Goal: Information Seeking & Learning: Learn about a topic

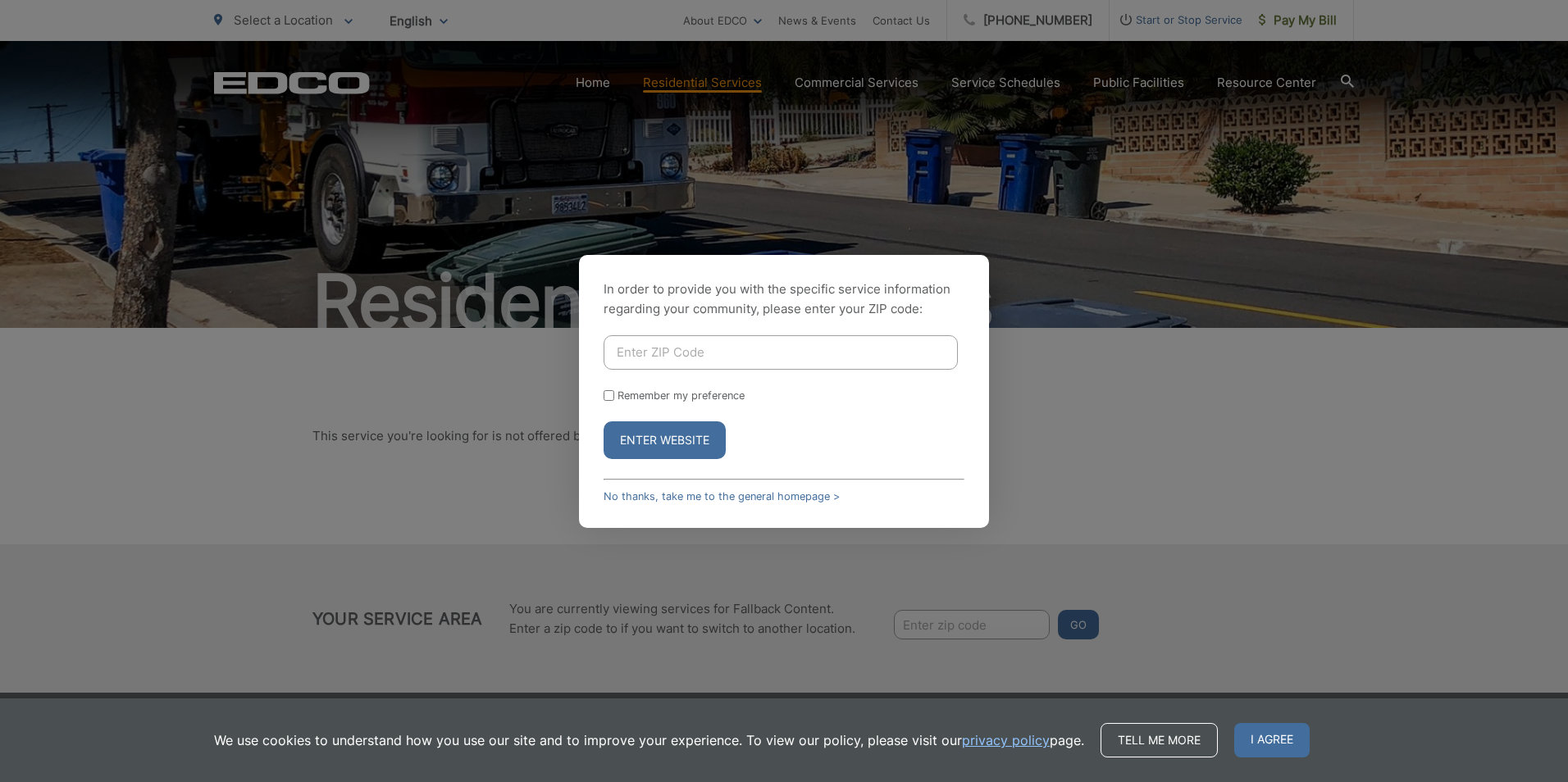
click at [667, 343] on input "Enter ZIP Code" at bounding box center [781, 352] width 354 height 34
click at [409, 467] on div "In order to provide you with the specific service information regarding your co…" at bounding box center [784, 391] width 1568 height 782
click at [470, 451] on div "In order to provide you with the specific service information regarding your co…" at bounding box center [784, 391] width 1568 height 782
click at [750, 487] on div "In order to provide you with the specific service information regarding your co…" at bounding box center [784, 391] width 410 height 273
click at [651, 364] on input "Enter ZIP Code" at bounding box center [781, 352] width 354 height 34
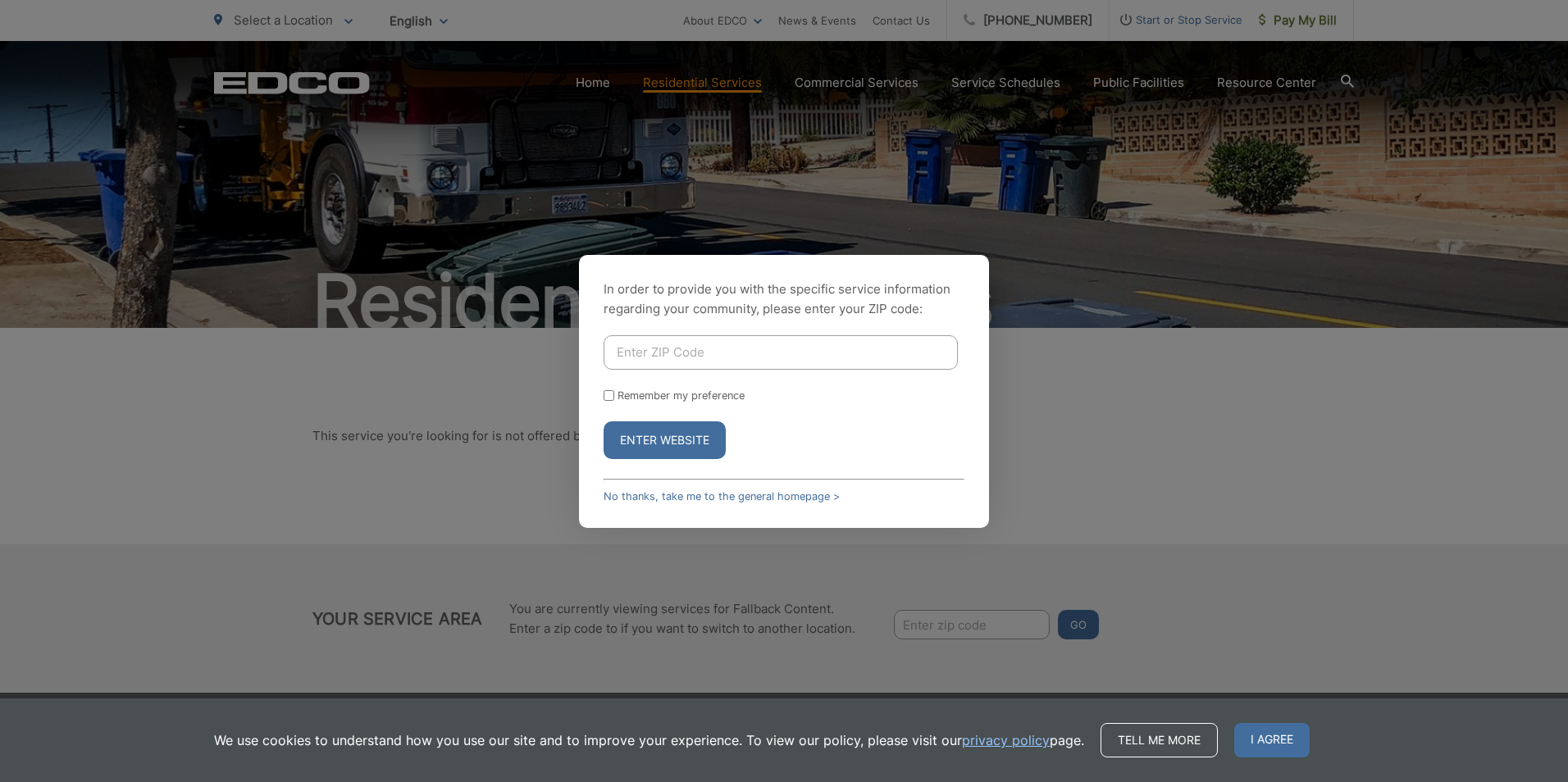
drag, startPoint x: 526, startPoint y: 490, endPoint x: 515, endPoint y: 491, distance: 11.0
click at [523, 490] on div "In order to provide you with the specific service information regarding your co…" at bounding box center [784, 391] width 1568 height 782
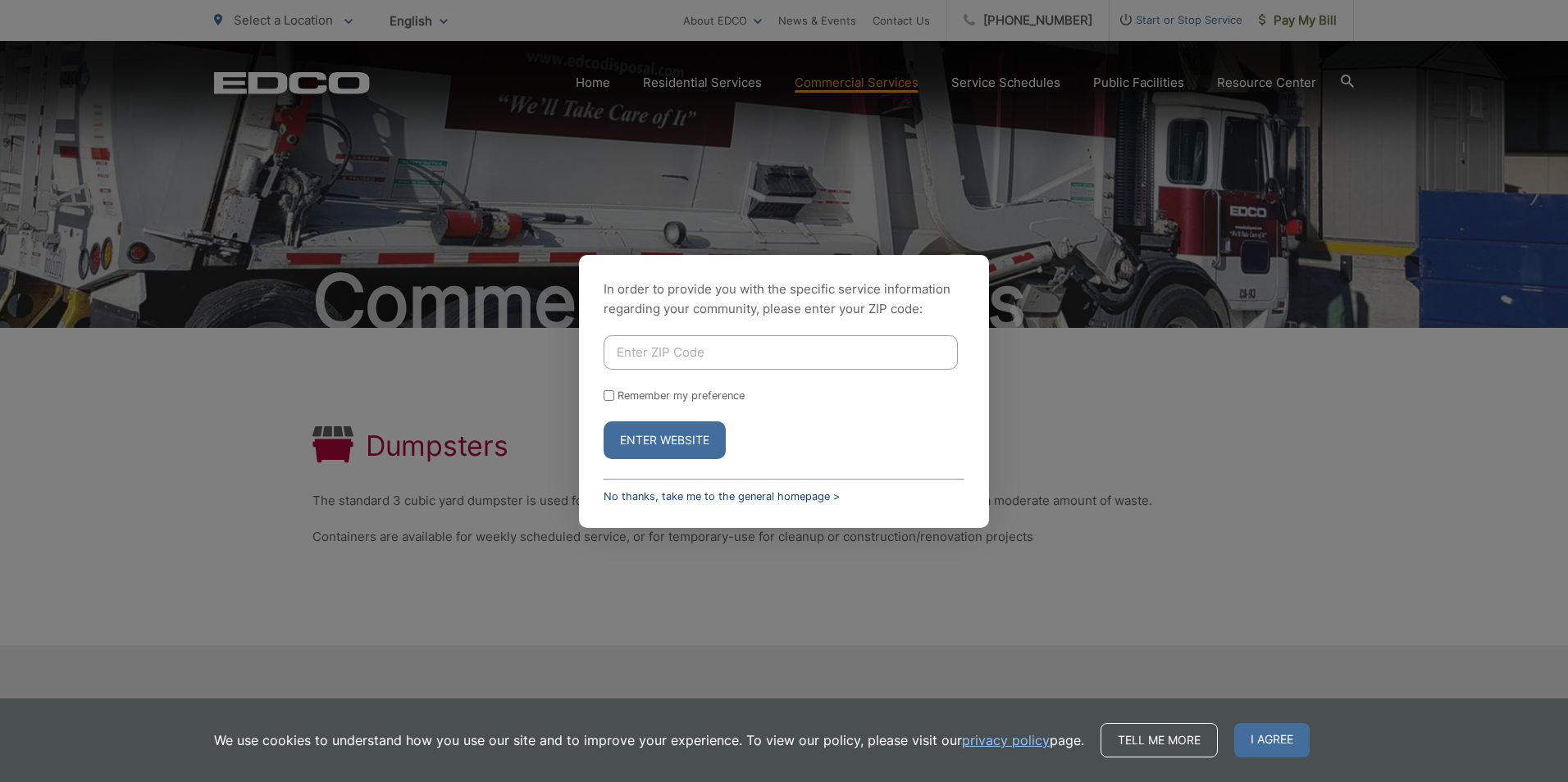
click at [778, 495] on link "No thanks, take me to the general homepage >" at bounding box center [721, 496] width 236 height 13
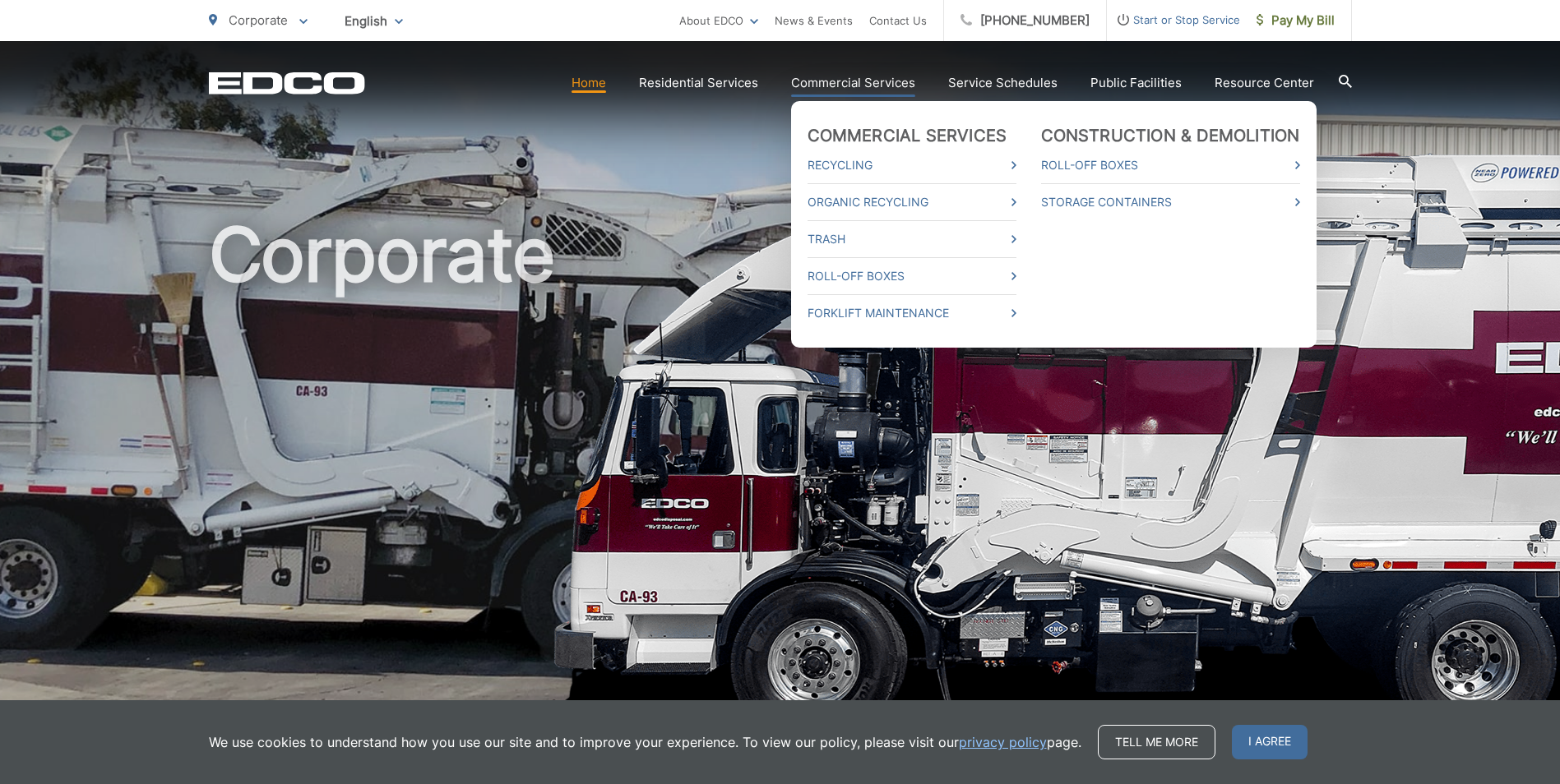
click at [850, 82] on link "Commercial Services" at bounding box center [853, 84] width 124 height 20
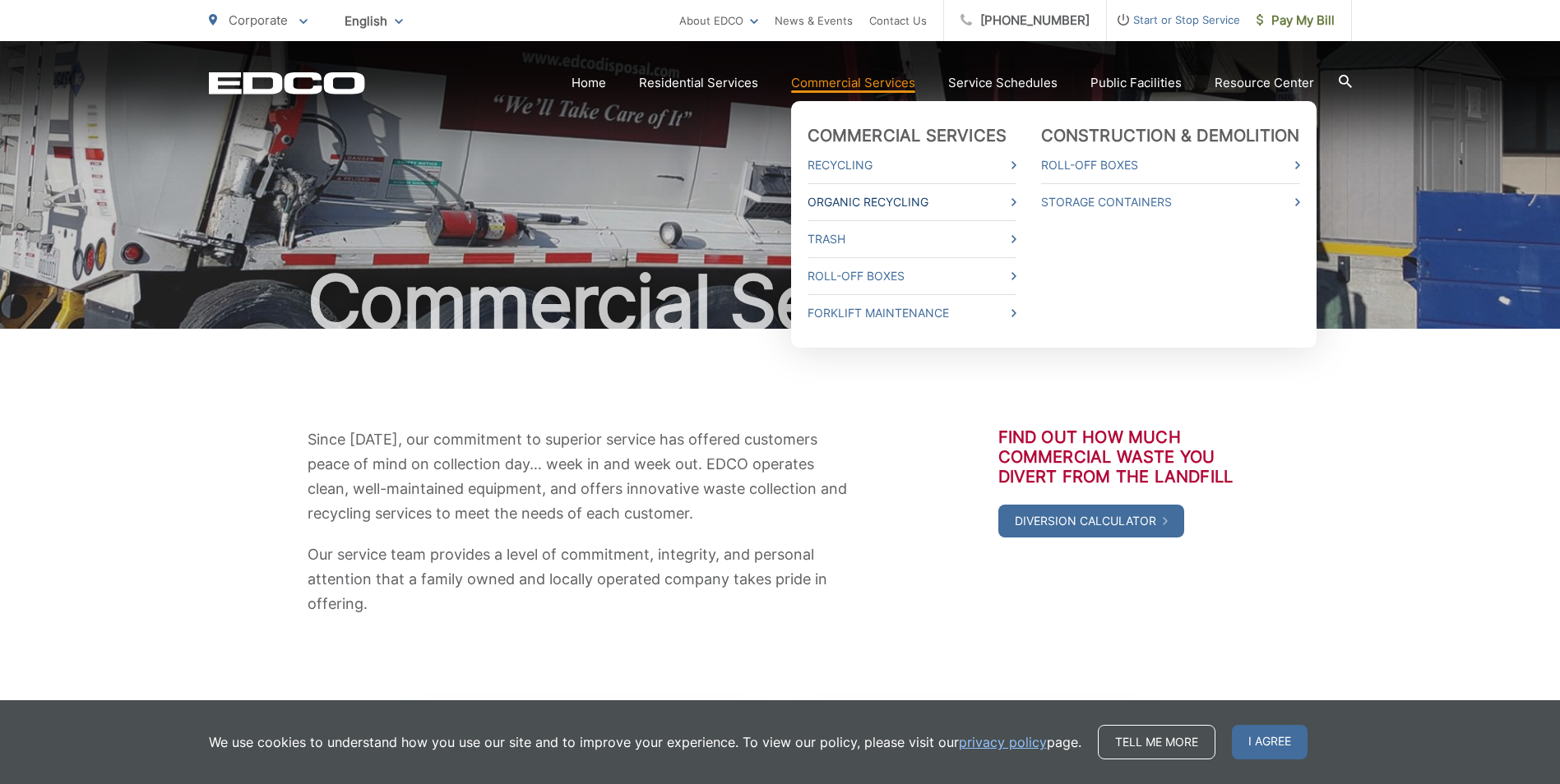
click at [888, 201] on link "Organic Recycling" at bounding box center [912, 202] width 209 height 20
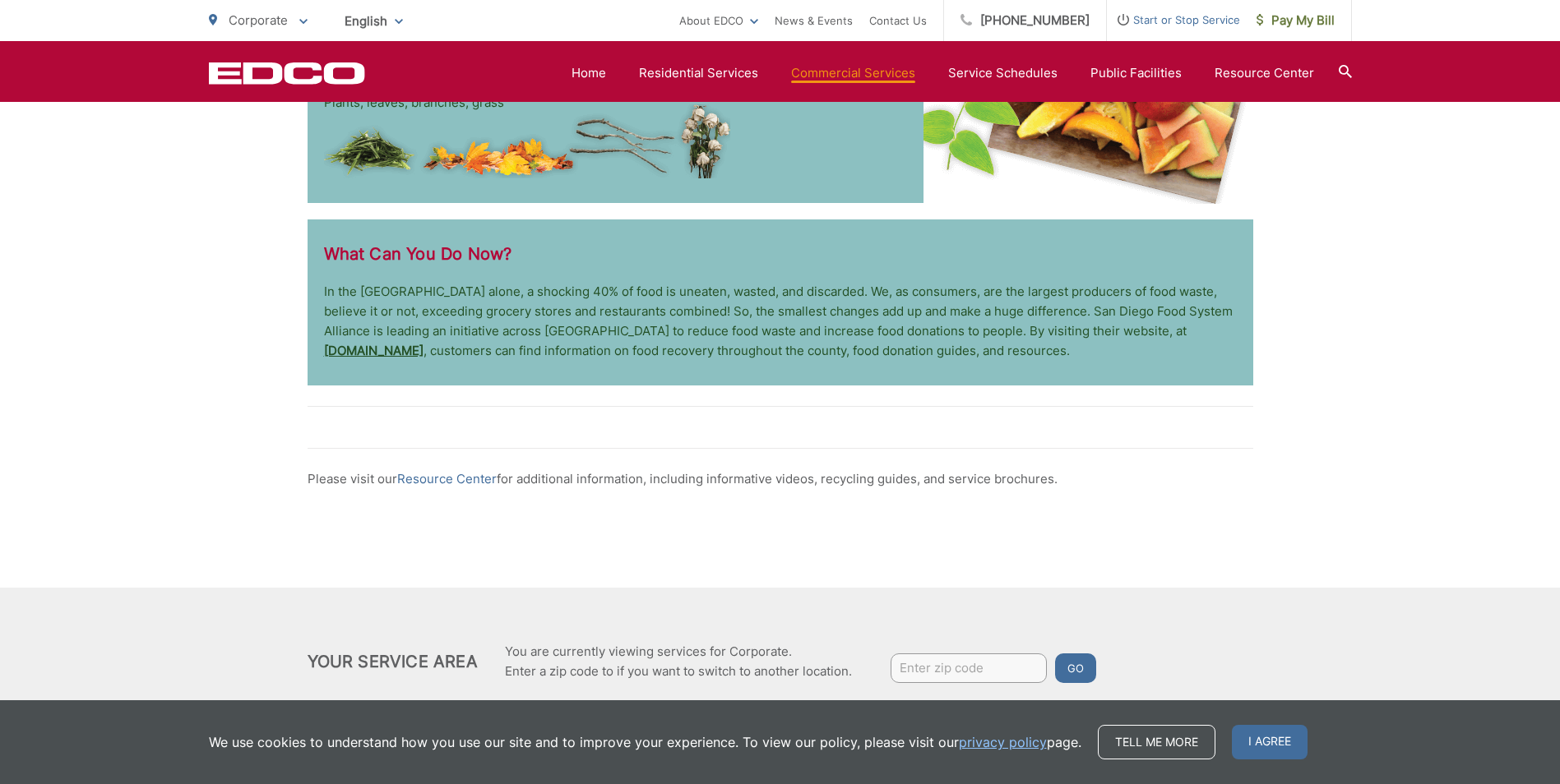
scroll to position [2675, 0]
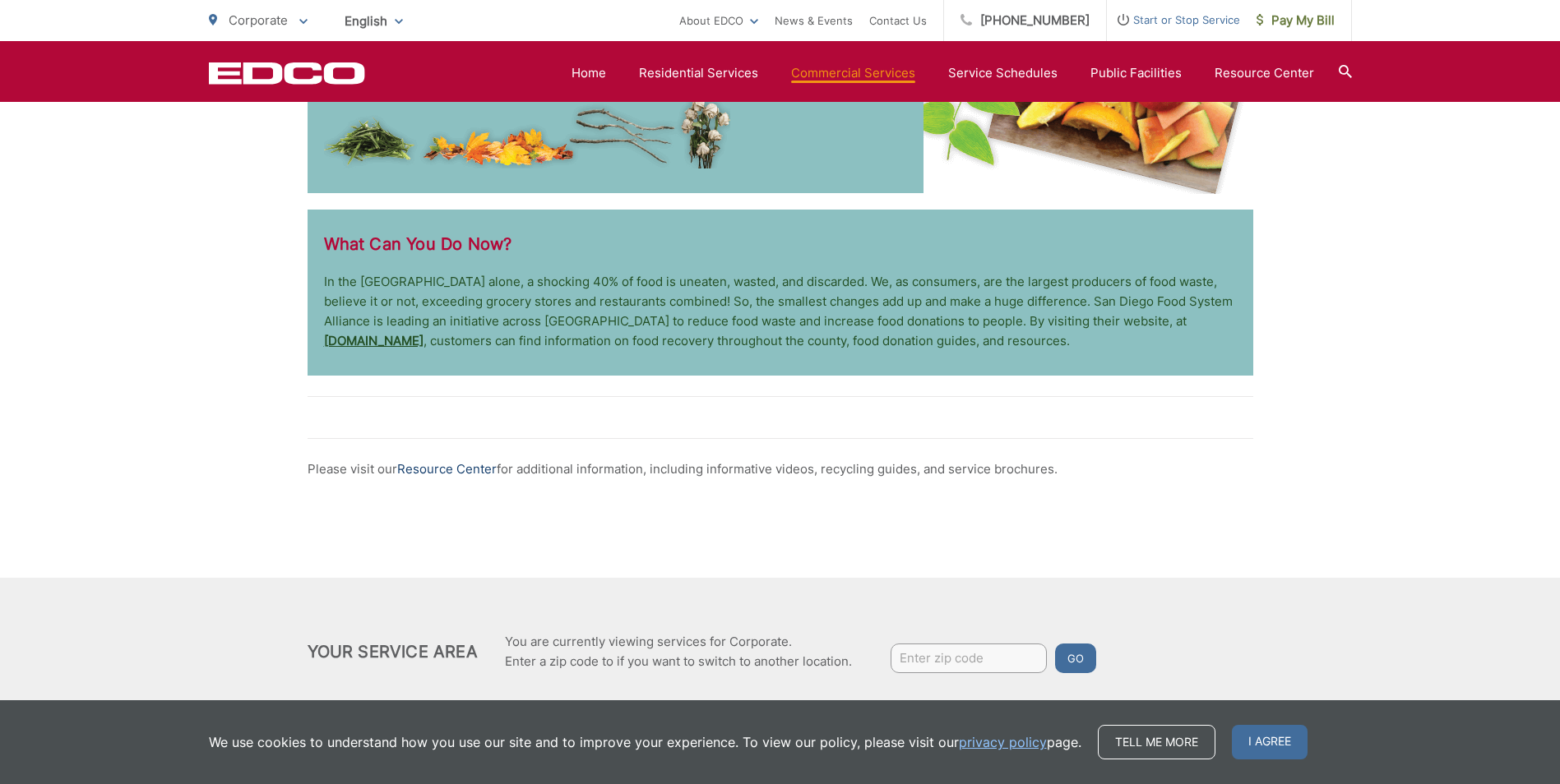
click at [441, 460] on link "Resource Center" at bounding box center [446, 470] width 99 height 20
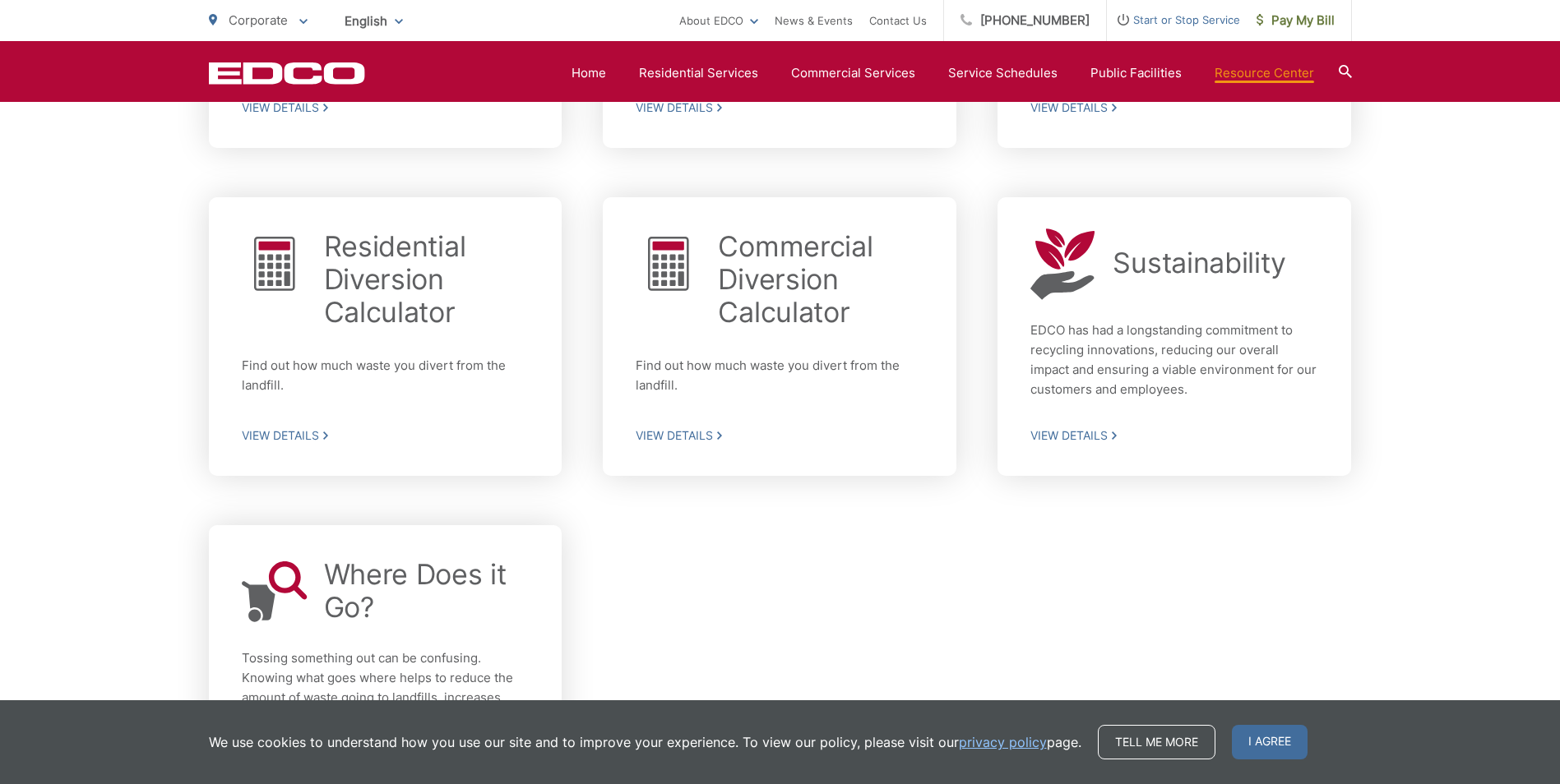
scroll to position [1000, 0]
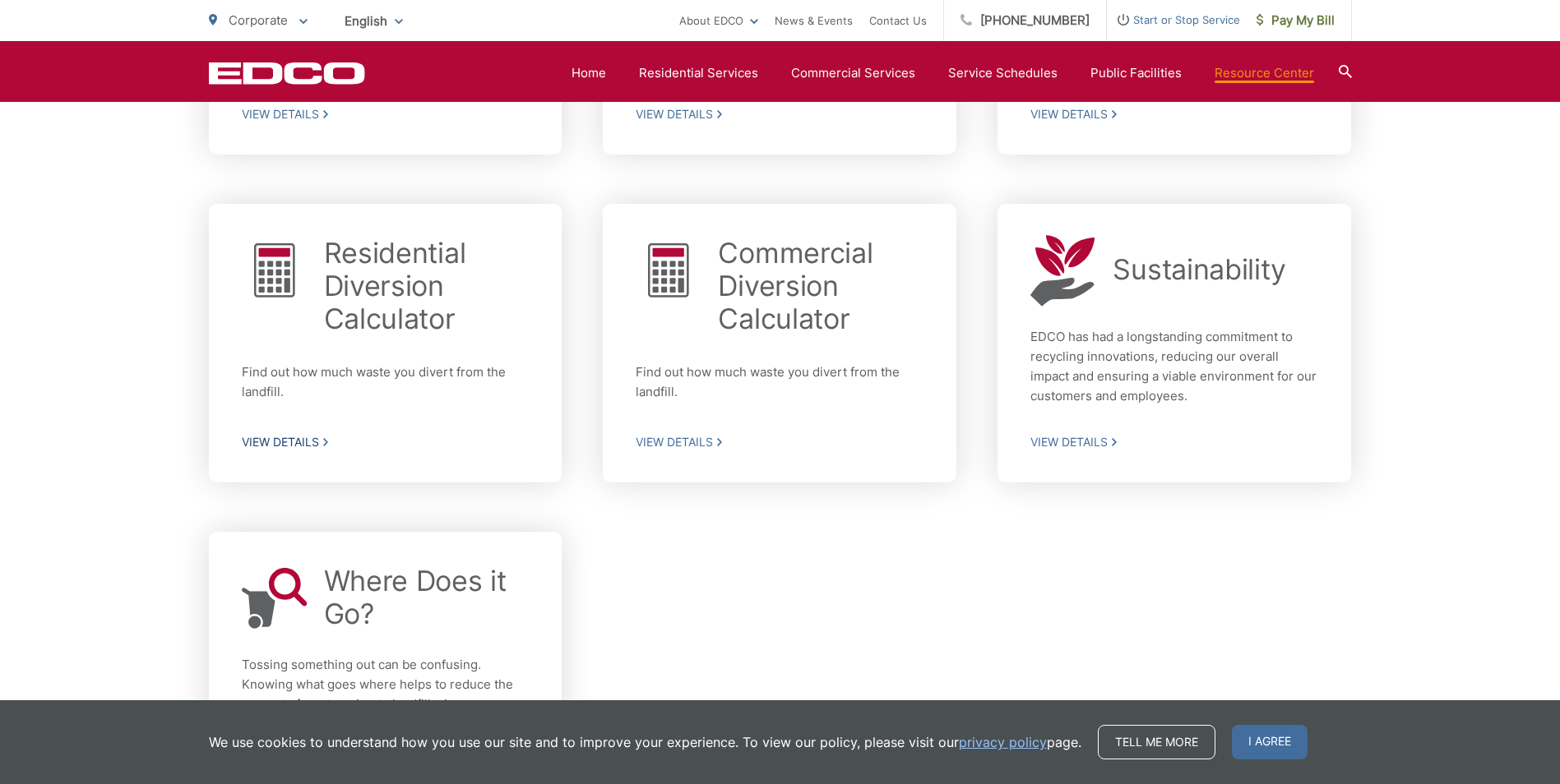
click at [440, 316] on h2 "Residential Diversion Calculator" at bounding box center [426, 286] width 206 height 99
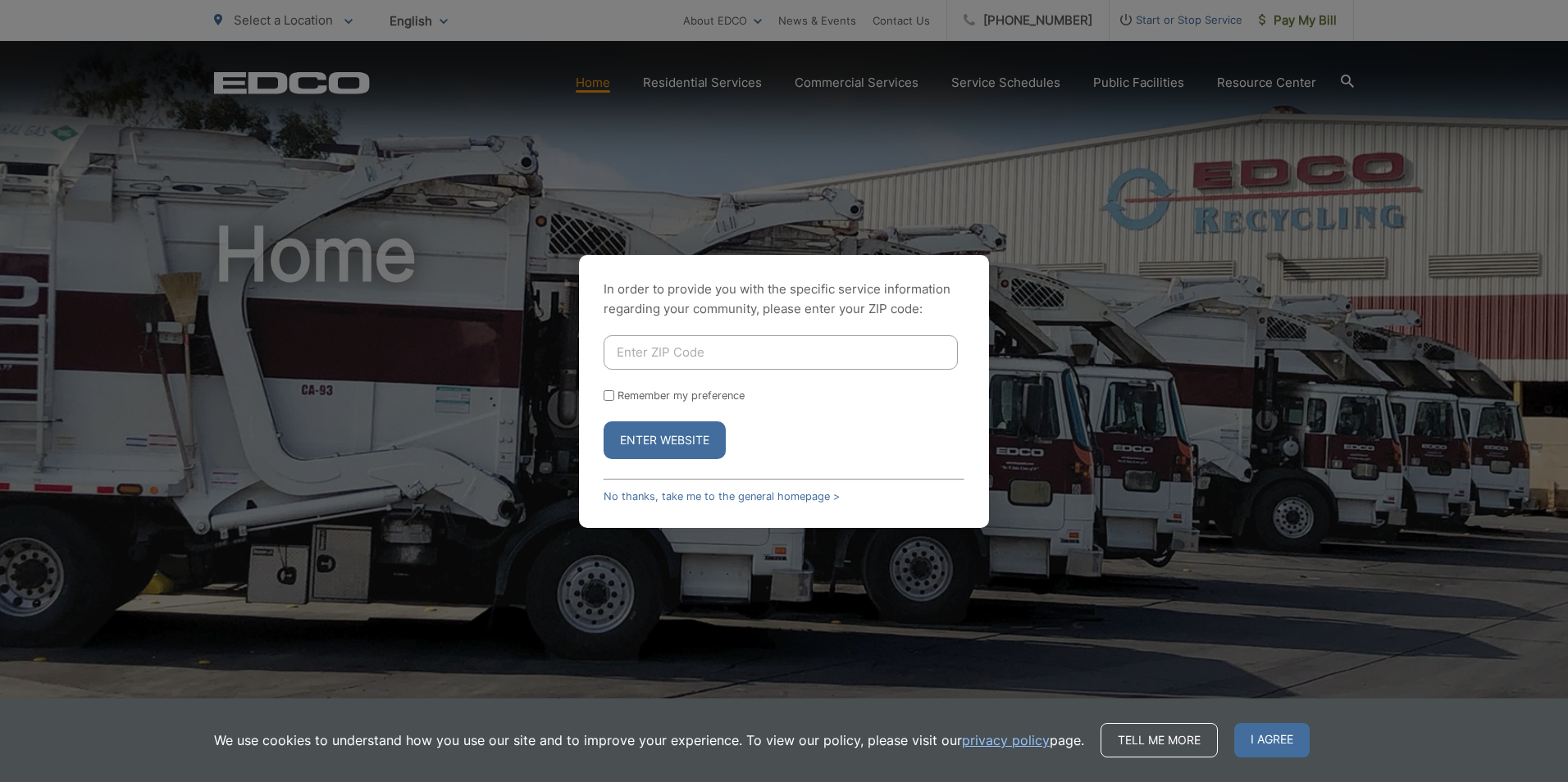
click at [764, 352] on input "Enter ZIP Code" at bounding box center [781, 352] width 354 height 34
type input "92021"
click at [604, 421] on button "Enter Website" at bounding box center [665, 439] width 123 height 38
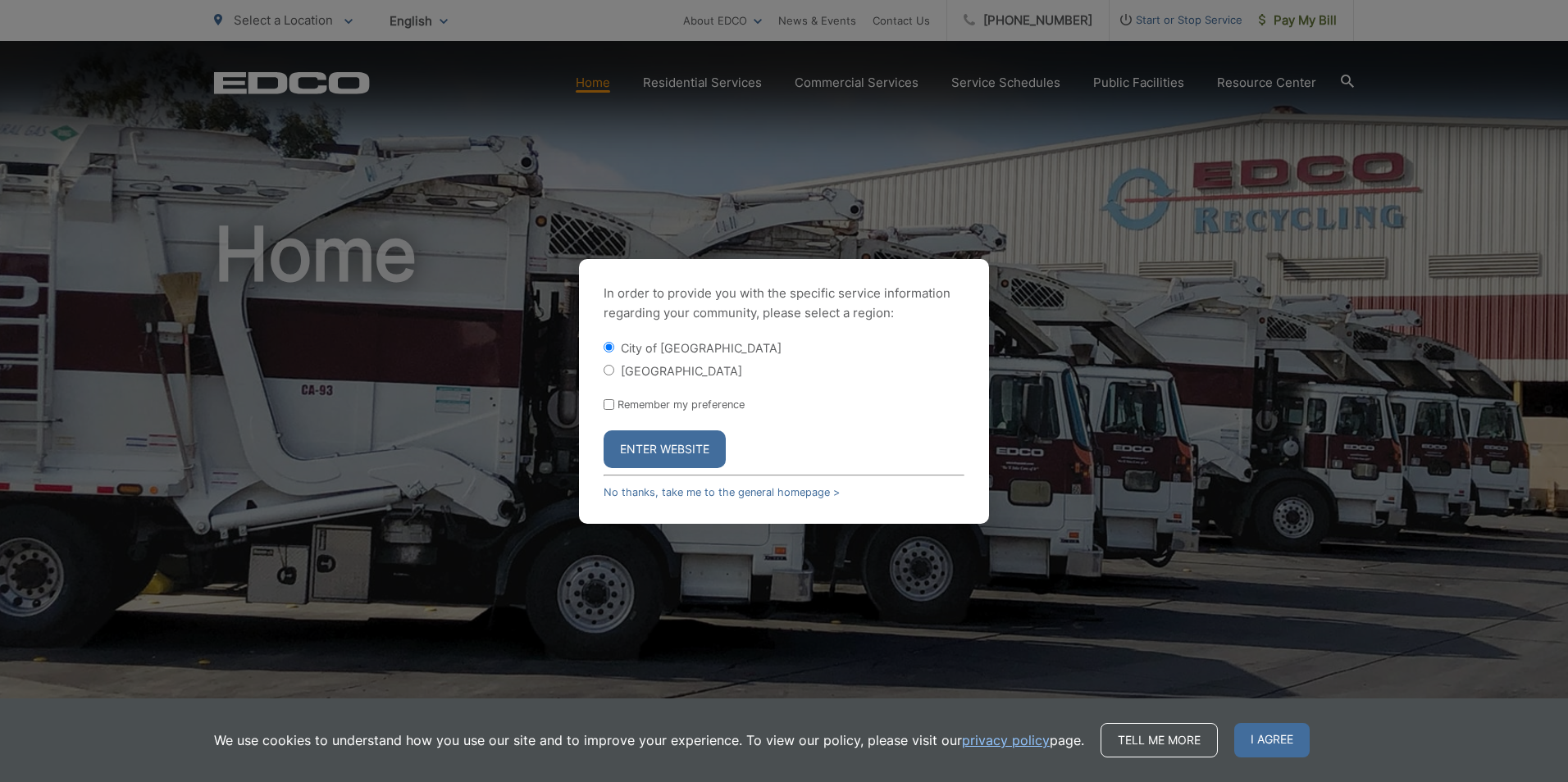
click at [682, 373] on label "[GEOGRAPHIC_DATA]" at bounding box center [681, 371] width 122 height 14
click at [615, 373] on input "[GEOGRAPHIC_DATA]" at bounding box center [609, 370] width 11 height 11
radio input "true"
click at [678, 441] on button "Enter Website" at bounding box center [665, 449] width 123 height 38
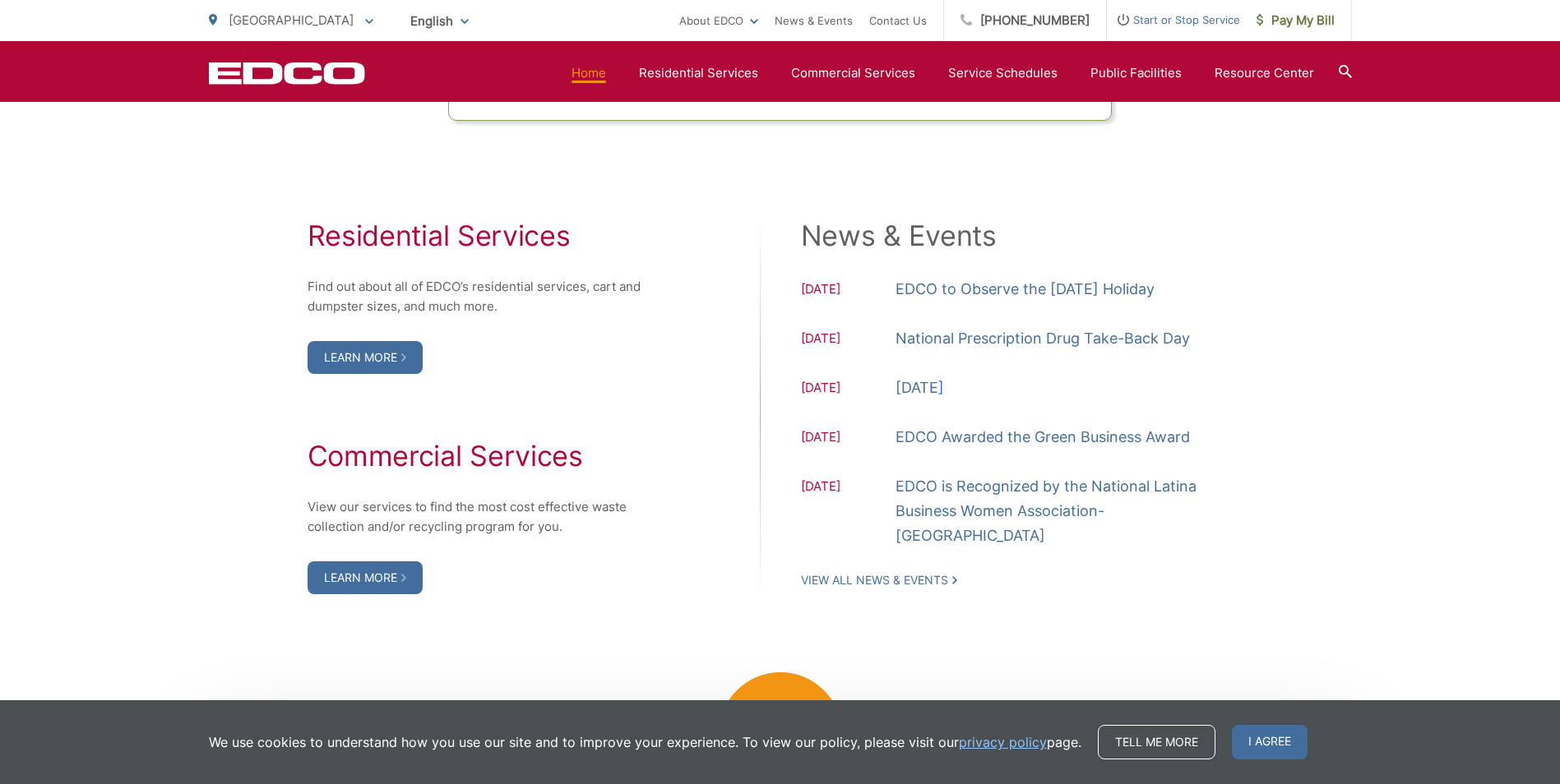
scroll to position [1562, 0]
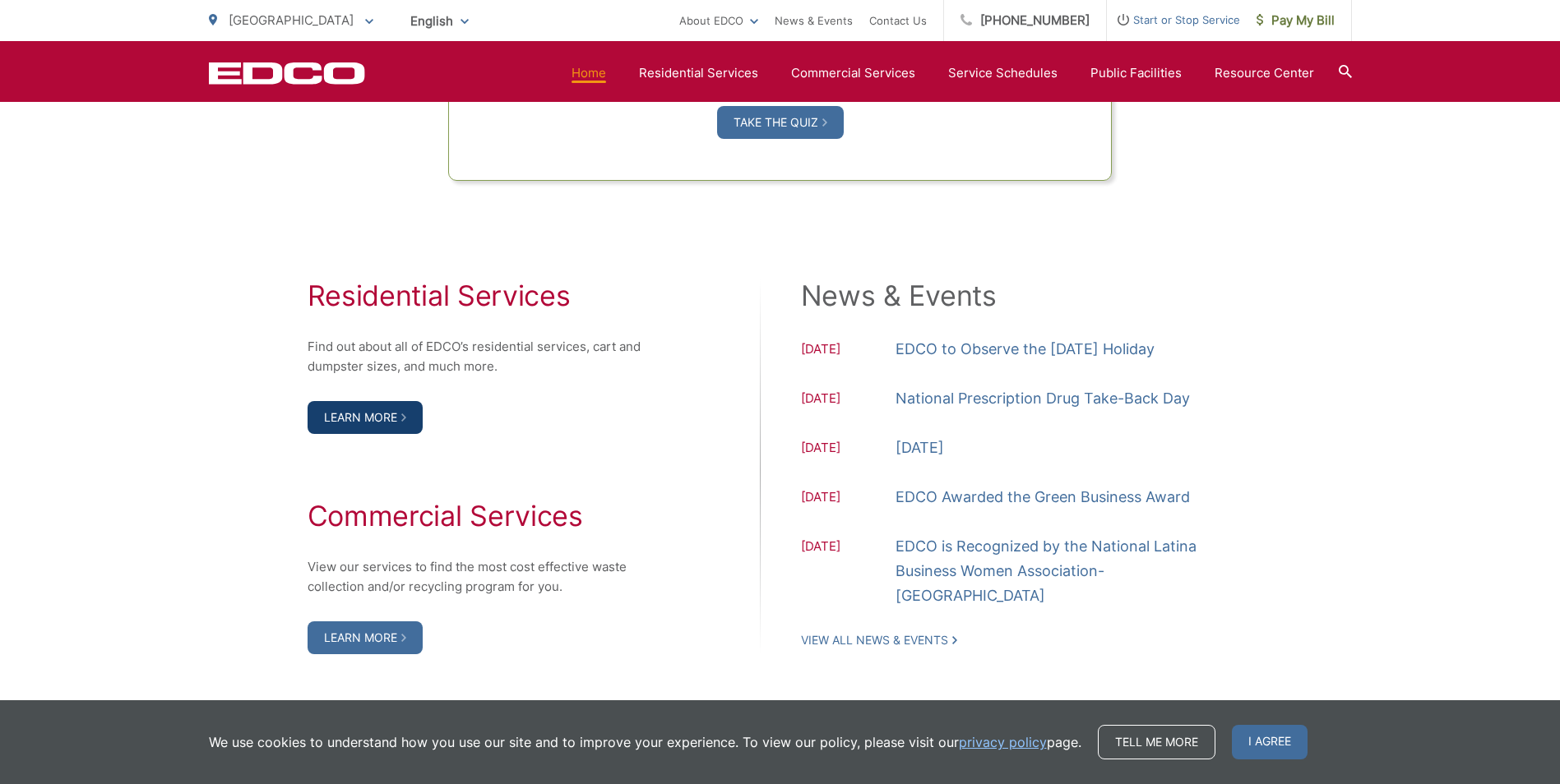
click at [410, 404] on link "Learn More" at bounding box center [365, 417] width 115 height 33
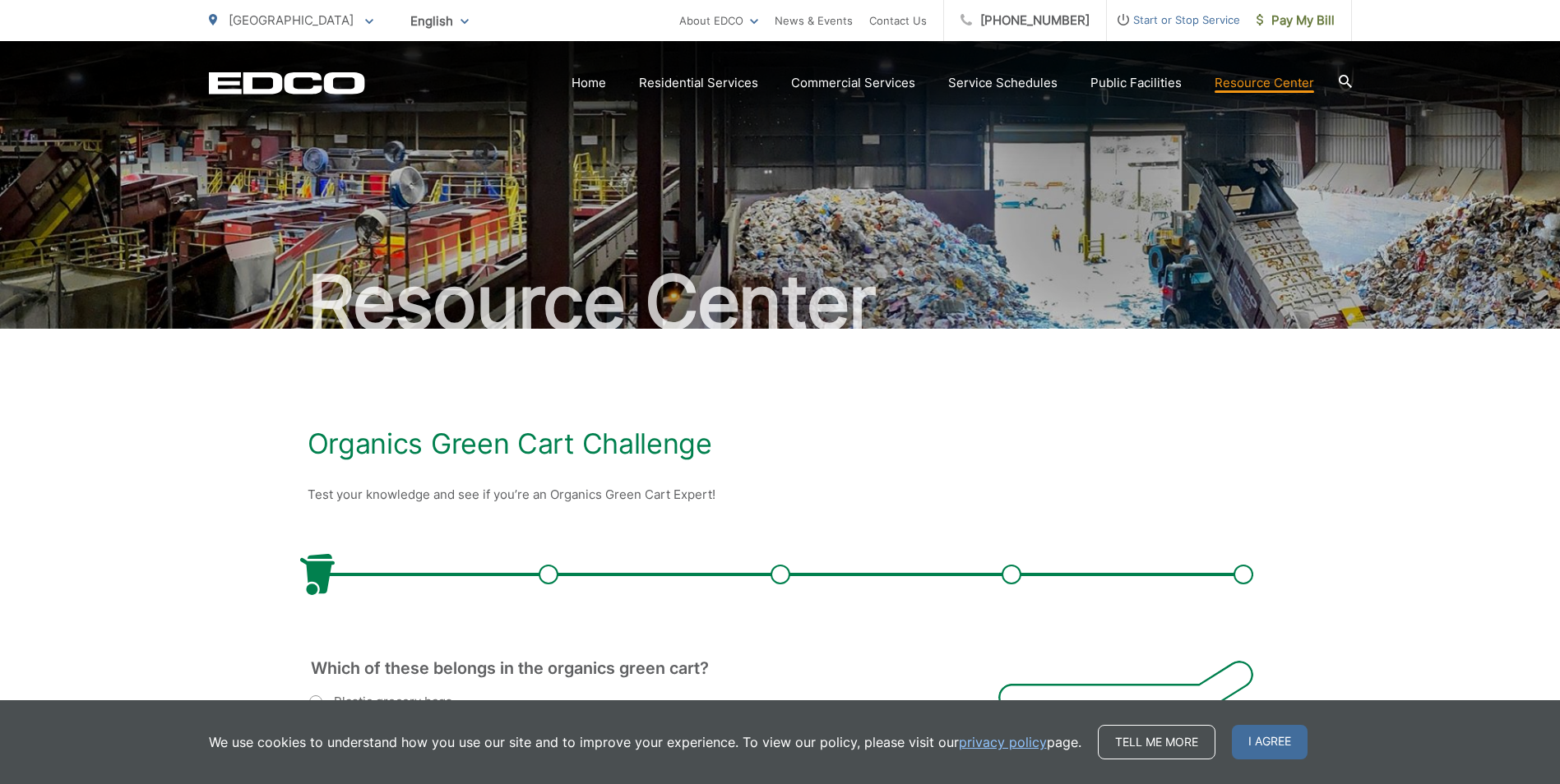
scroll to position [328, 0]
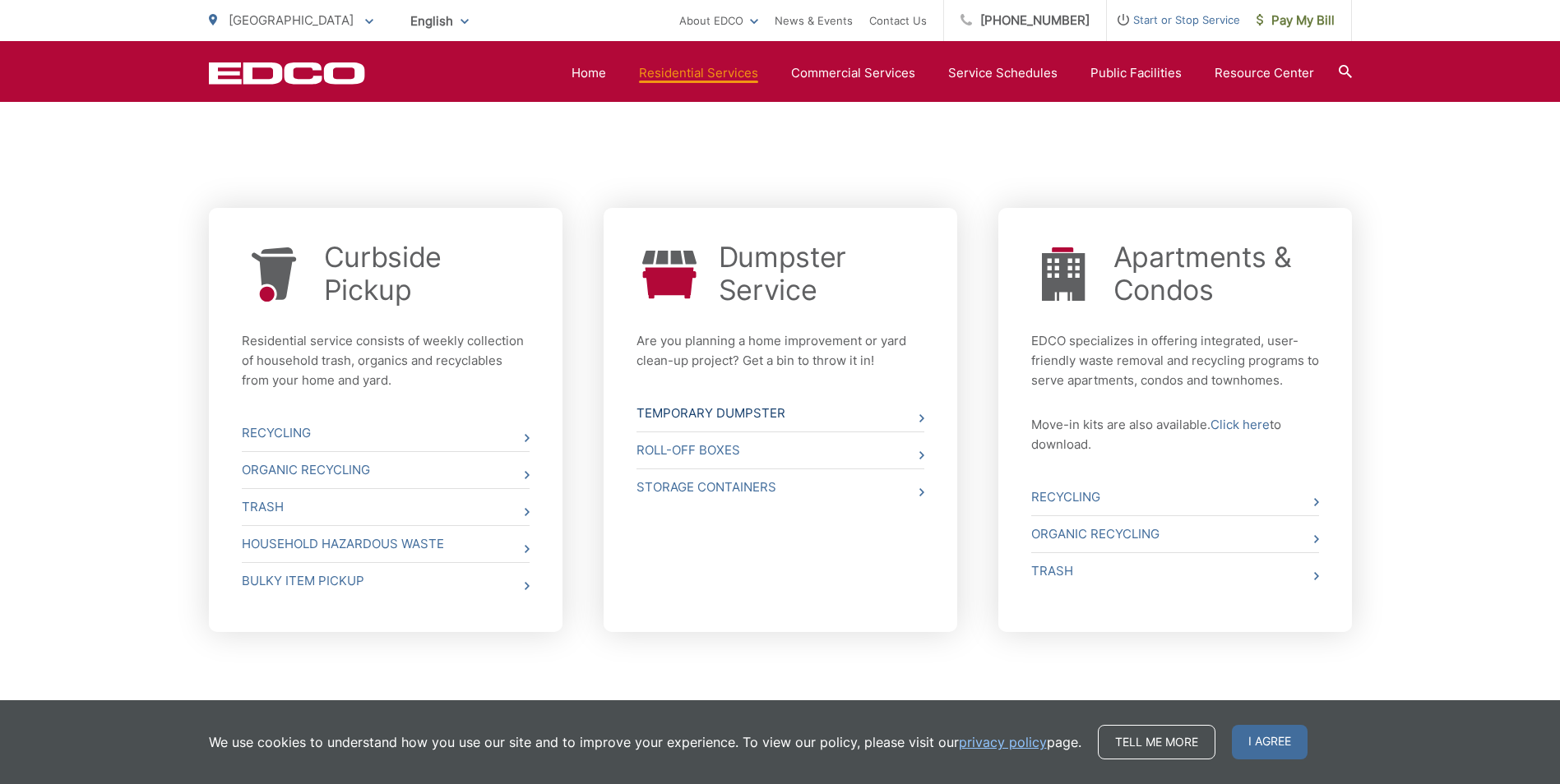
scroll to position [588, 0]
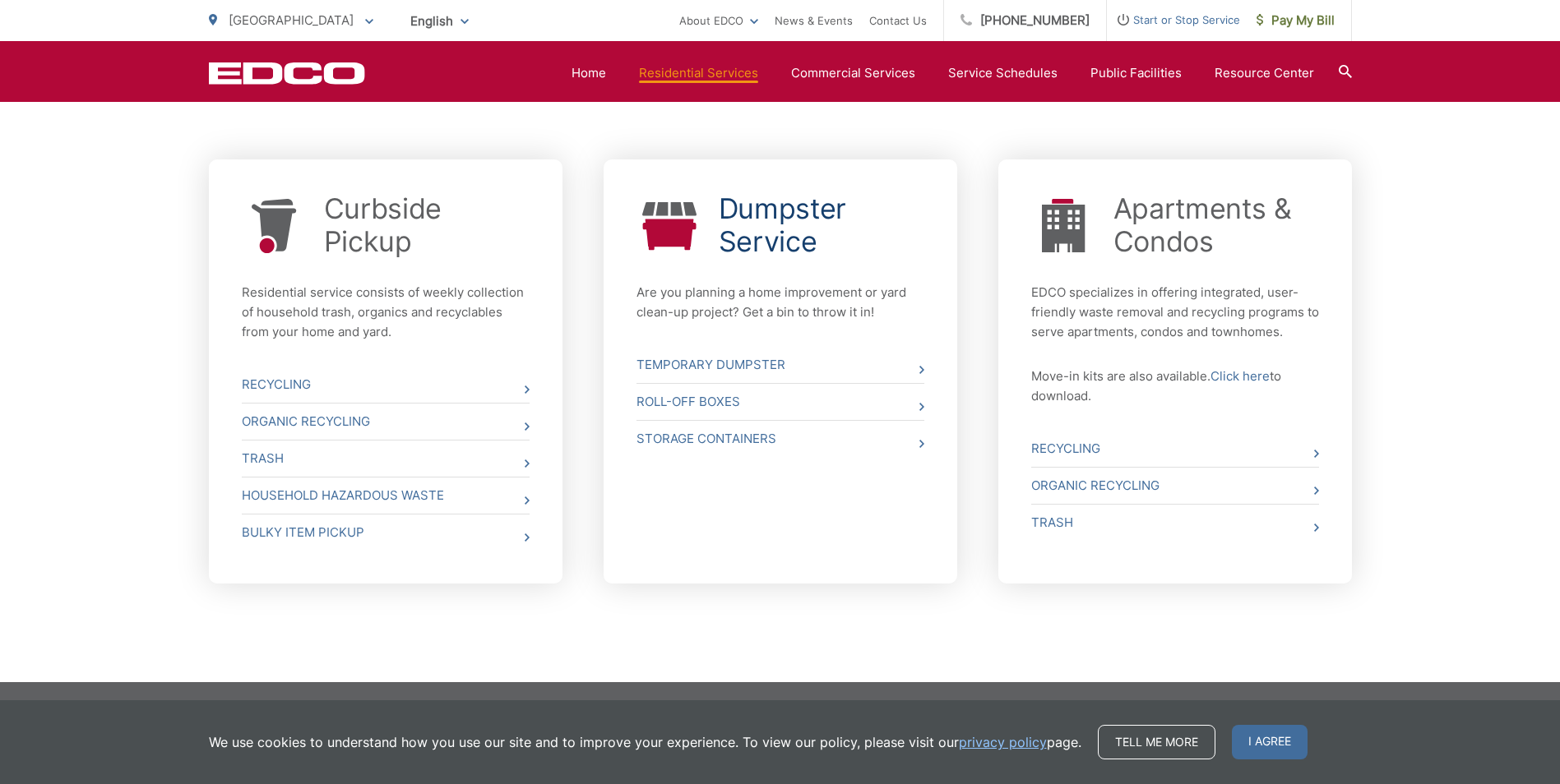
click at [767, 223] on link "Dumpster Service" at bounding box center [822, 225] width 206 height 66
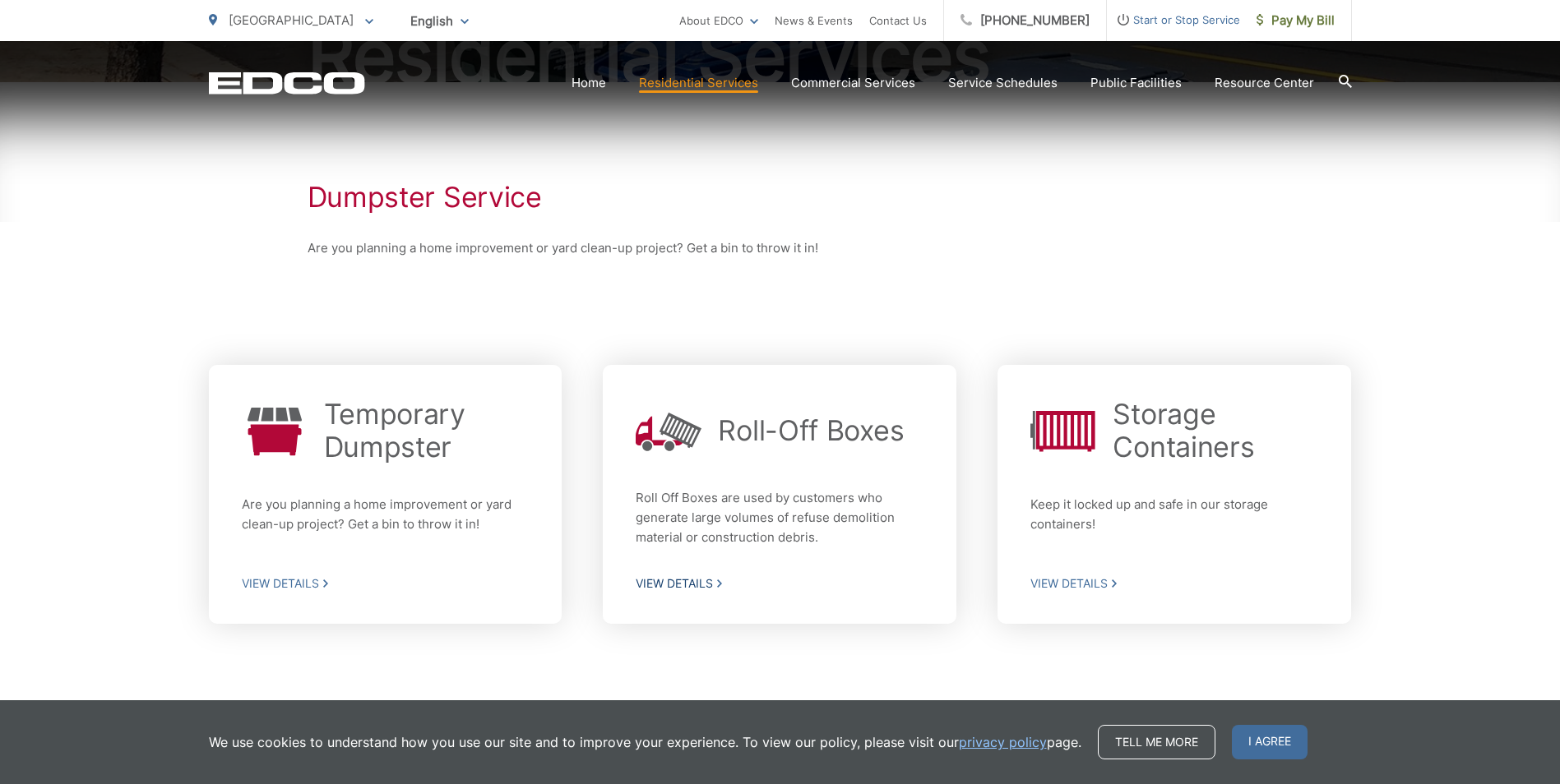
scroll to position [287, 0]
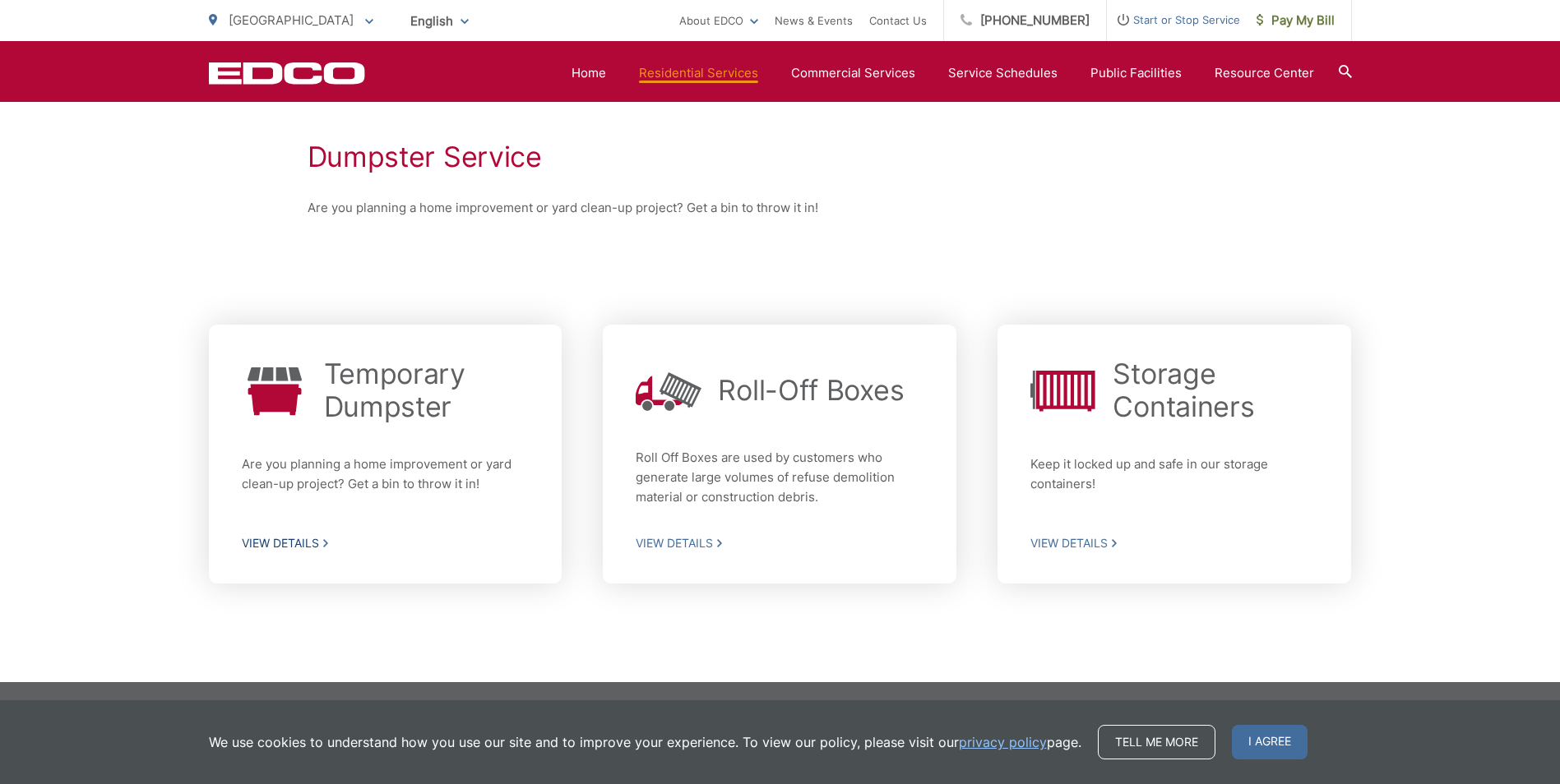
click at [373, 398] on h2 "Temporary Dumpster" at bounding box center [426, 390] width 206 height 66
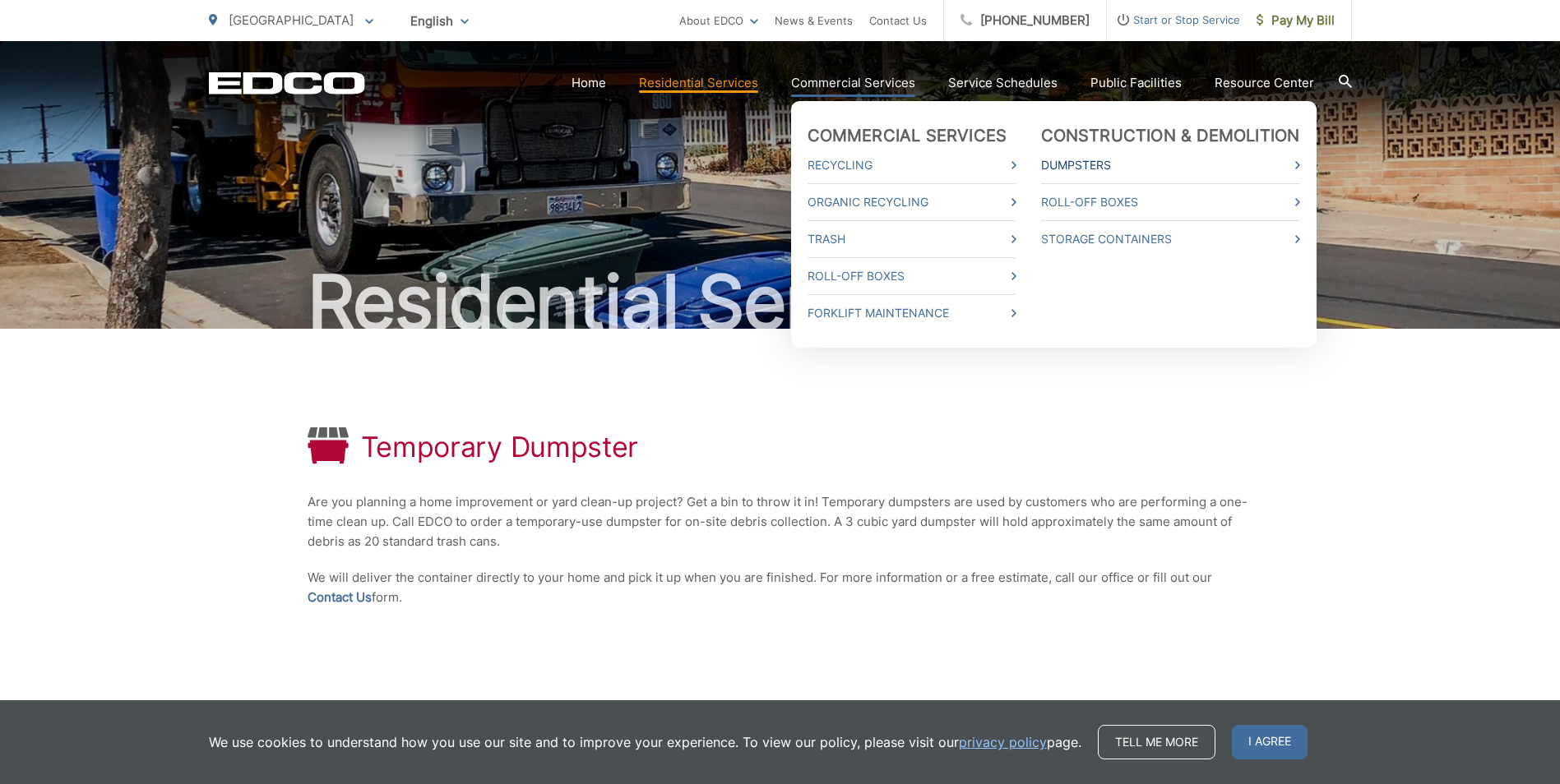
click at [1203, 170] on link "Dumpsters" at bounding box center [1170, 165] width 259 height 20
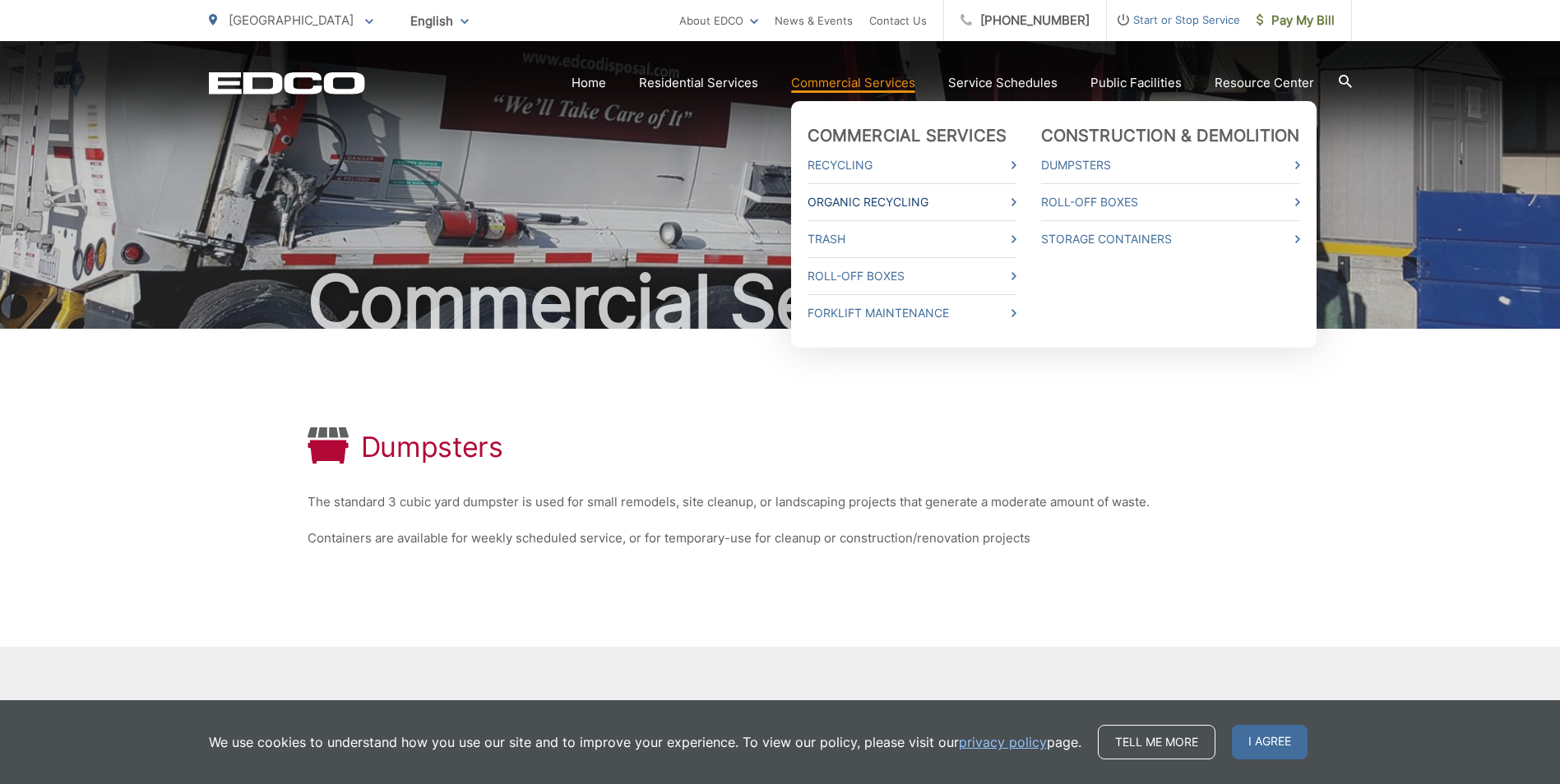
click at [888, 199] on link "Organic Recycling" at bounding box center [912, 202] width 209 height 20
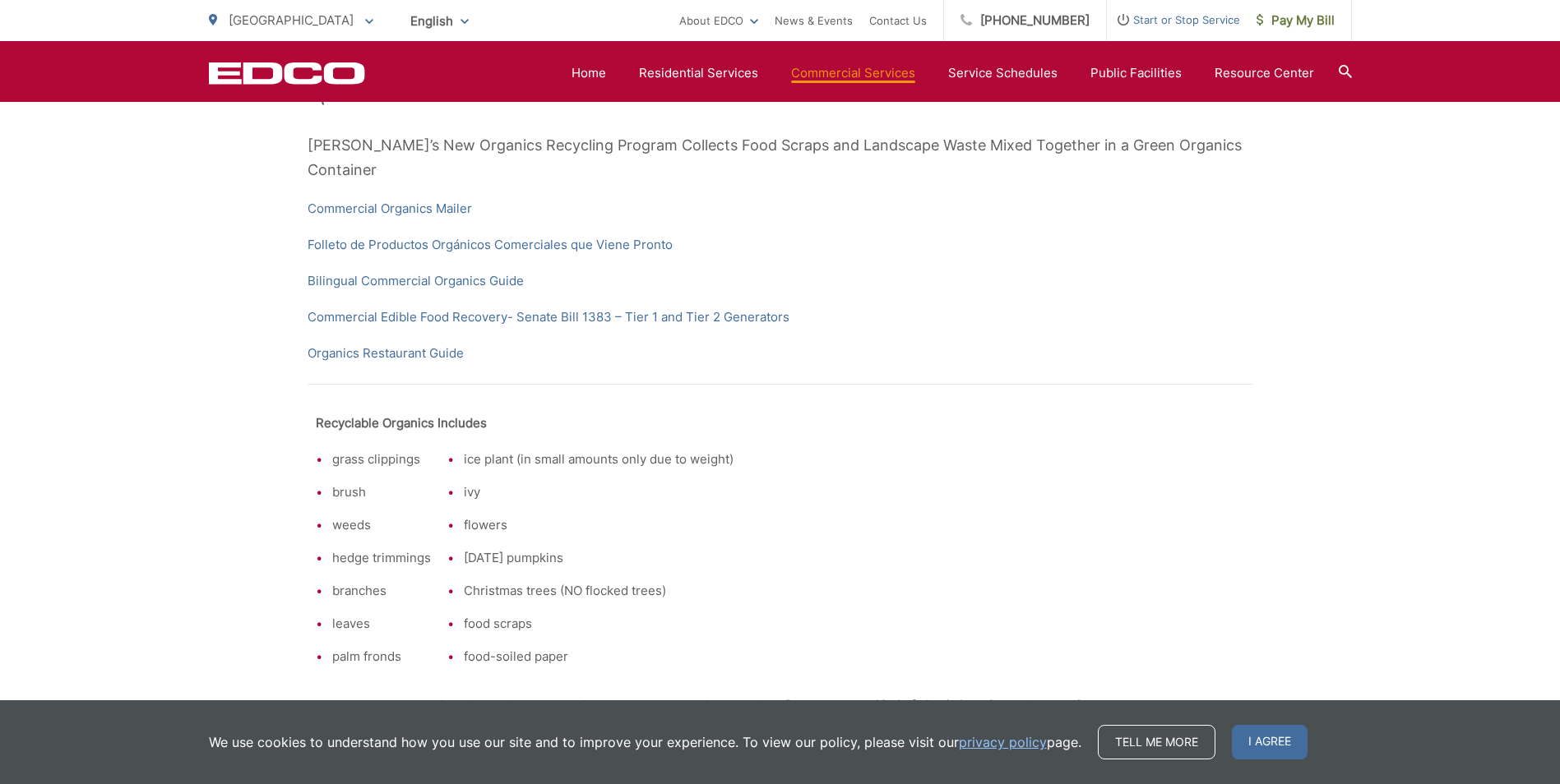
scroll to position [38, 0]
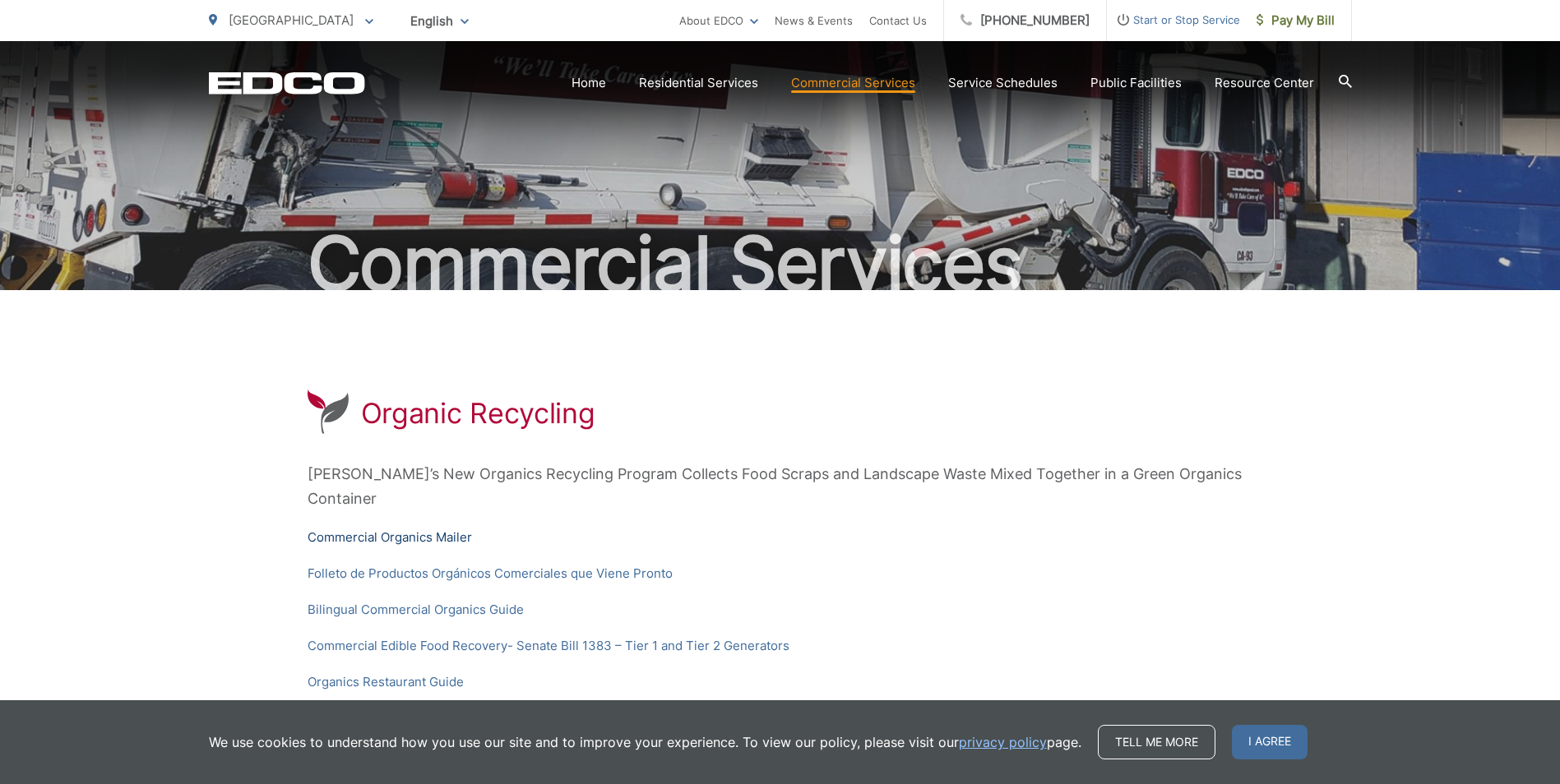
click at [397, 527] on link "Commercial Organics Mailer" at bounding box center [390, 537] width 165 height 20
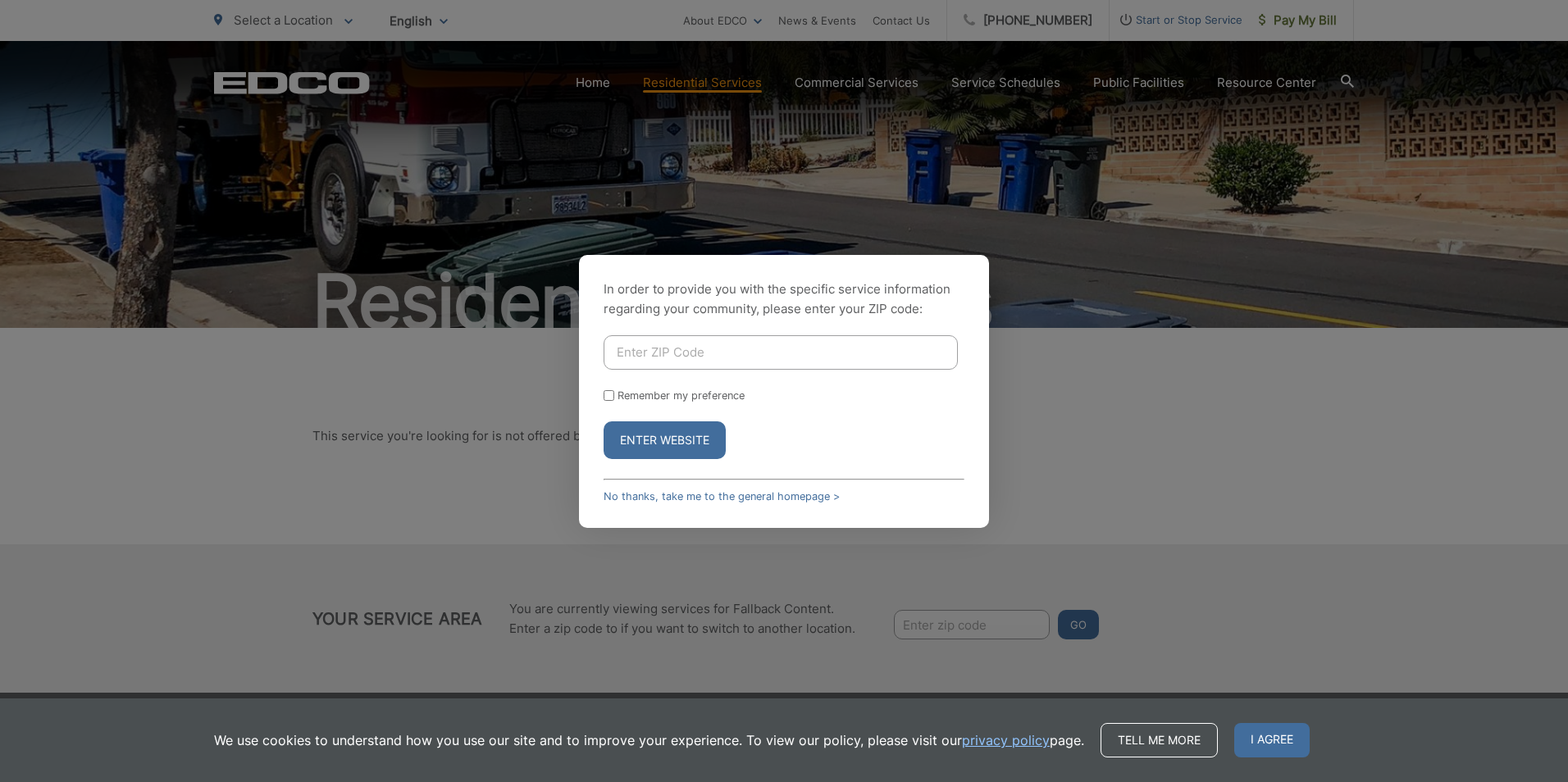
drag, startPoint x: 901, startPoint y: 256, endPoint x: 983, endPoint y: 285, distance: 87.0
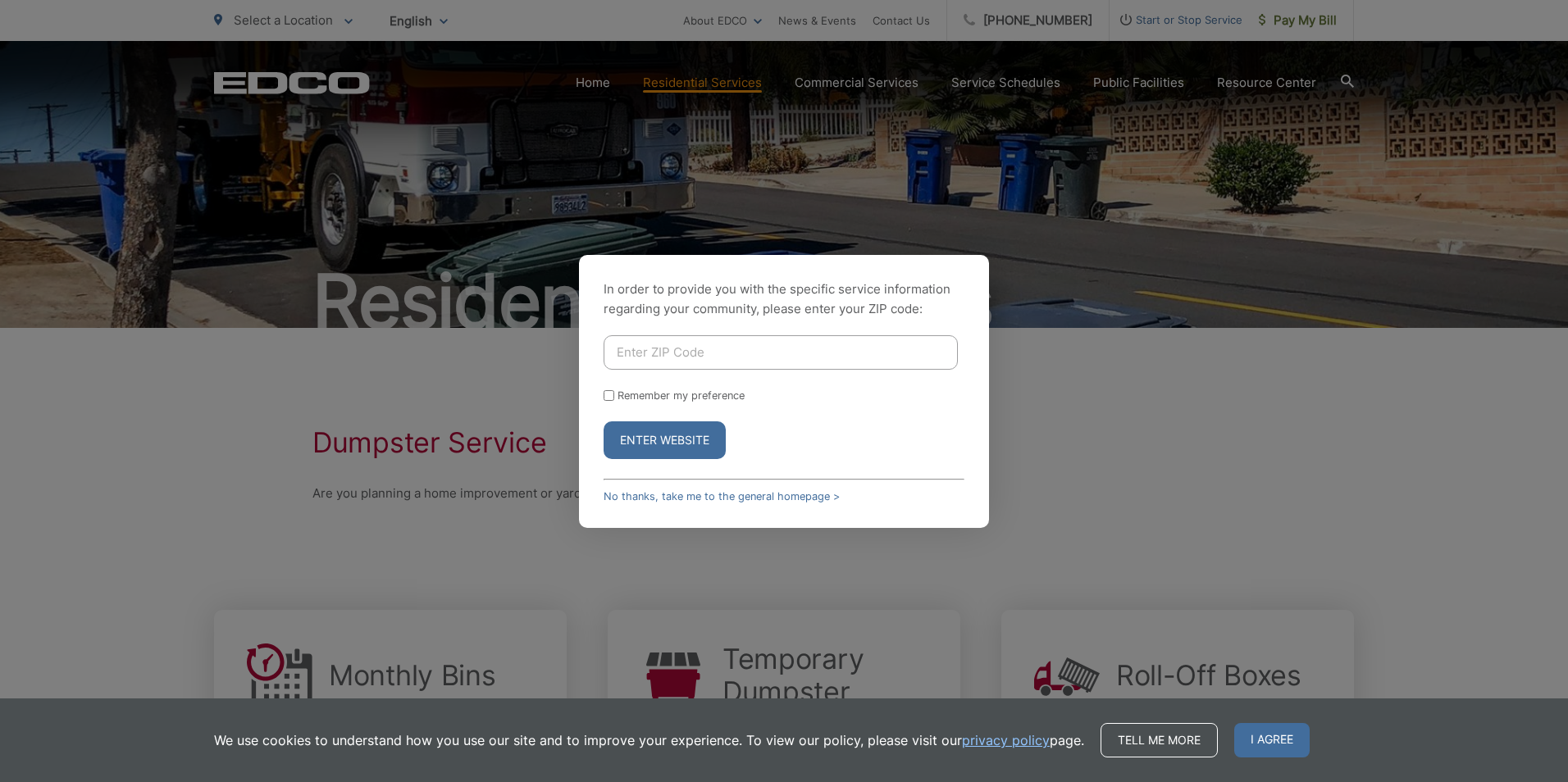
click at [692, 344] on input "Enter ZIP Code" at bounding box center [781, 352] width 354 height 34
type input "0"
type input "92021"
click at [604, 421] on button "Enter Website" at bounding box center [665, 439] width 123 height 38
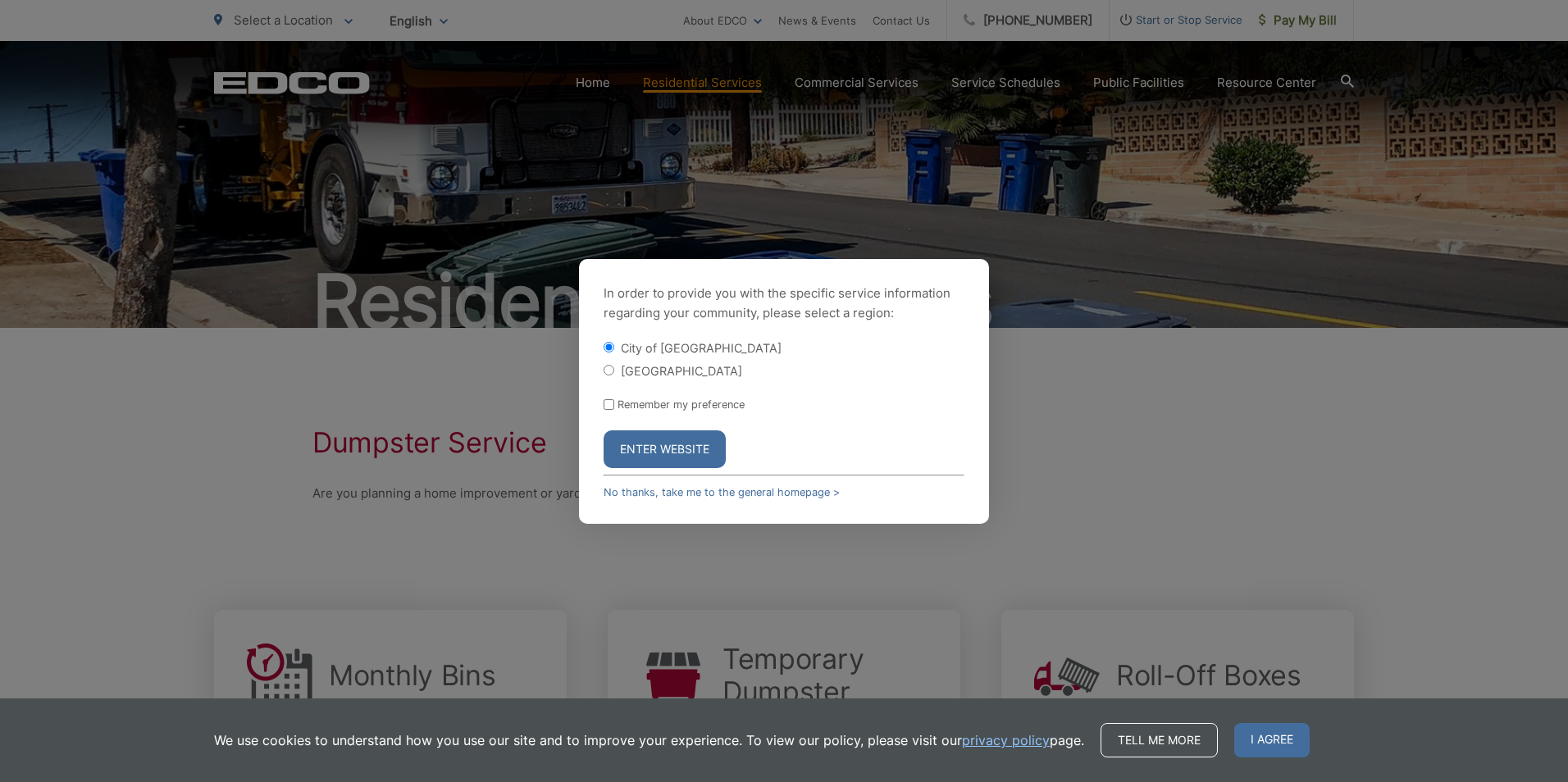
click at [679, 371] on label "[GEOGRAPHIC_DATA]" at bounding box center [681, 371] width 122 height 14
click at [615, 371] on input "[GEOGRAPHIC_DATA]" at bounding box center [609, 370] width 11 height 11
radio input "true"
click at [684, 454] on button "Enter Website" at bounding box center [665, 449] width 123 height 38
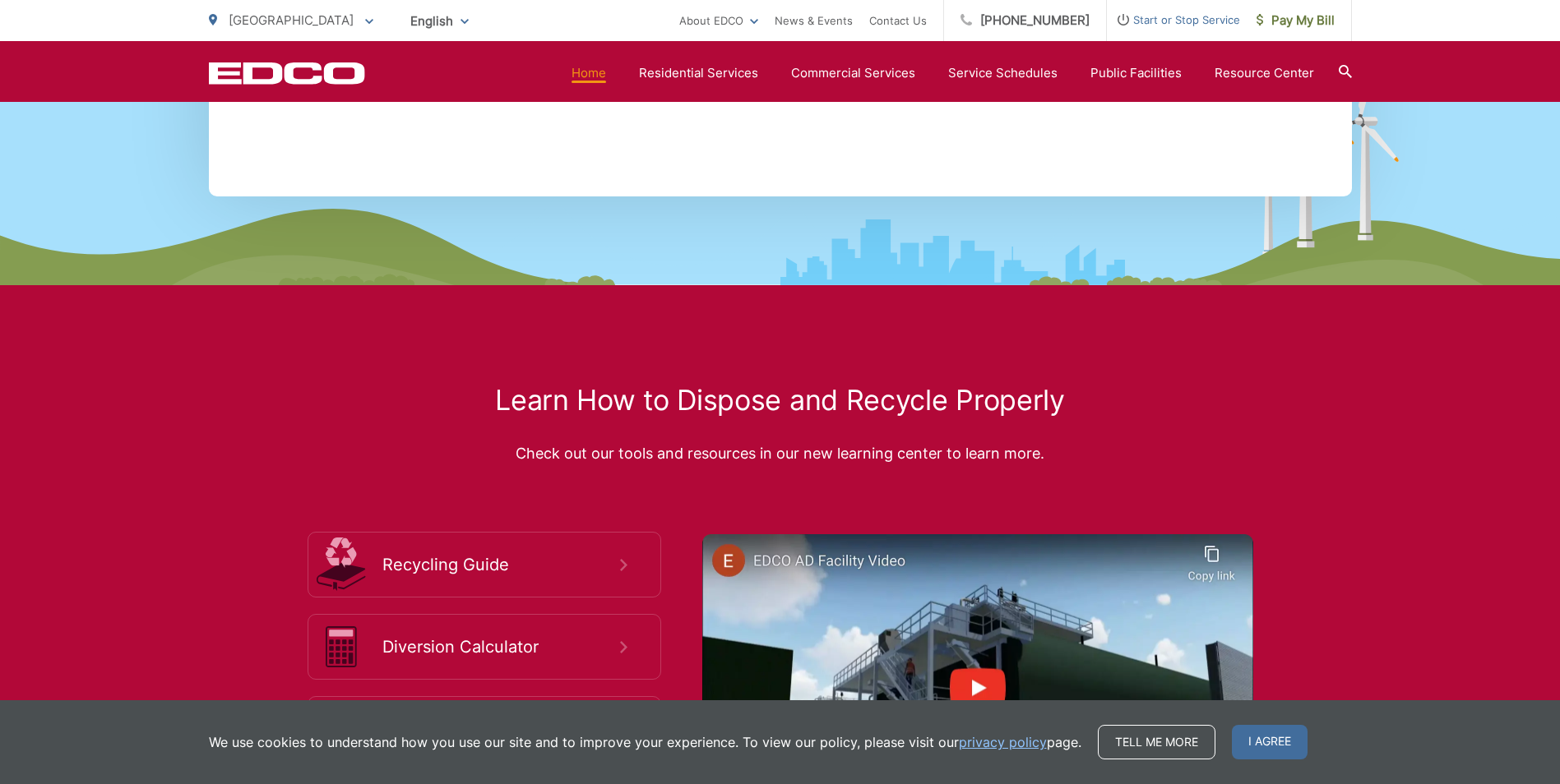
scroll to position [2959, 0]
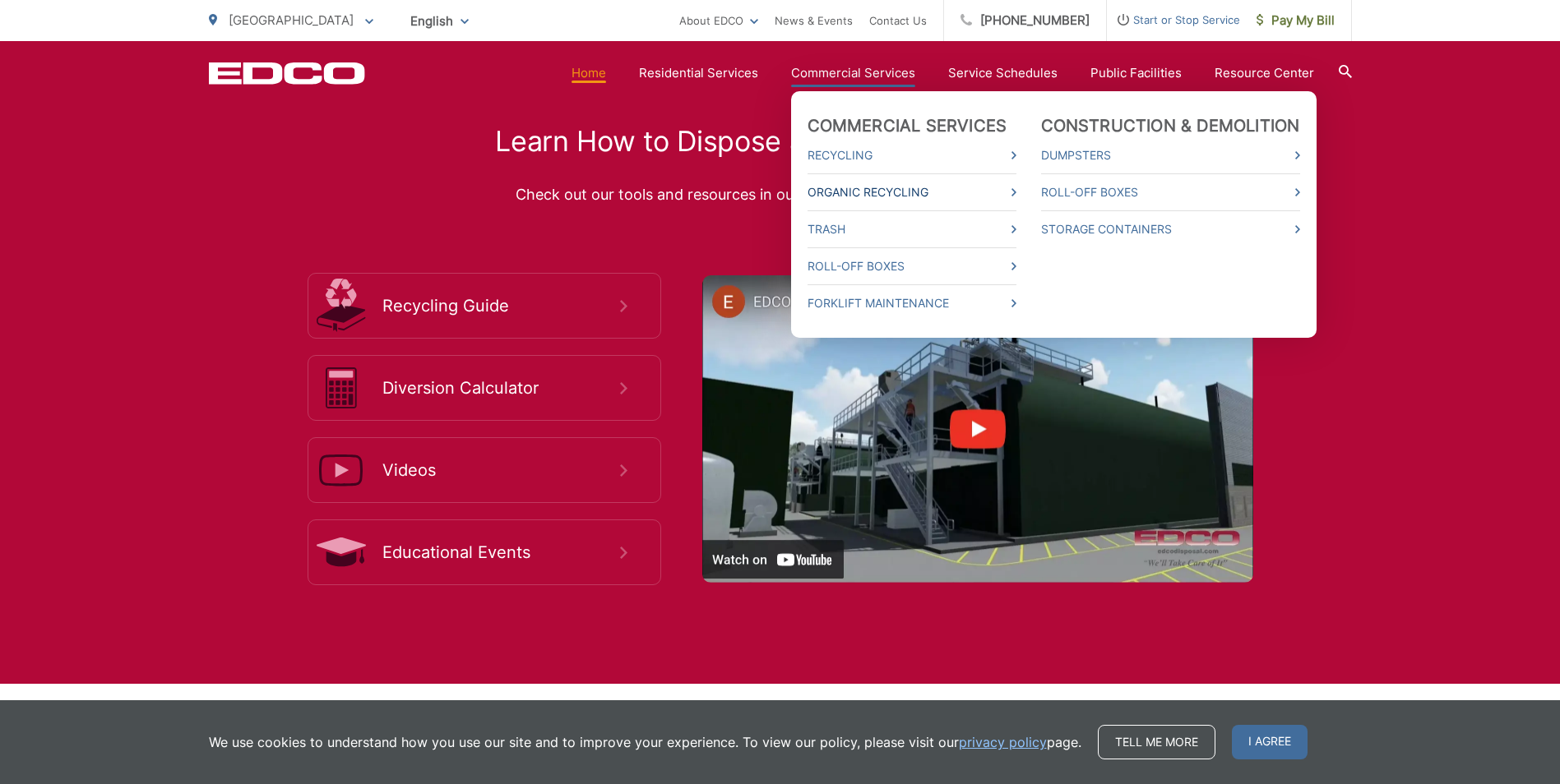
click at [1017, 196] on icon at bounding box center [1014, 192] width 5 height 8
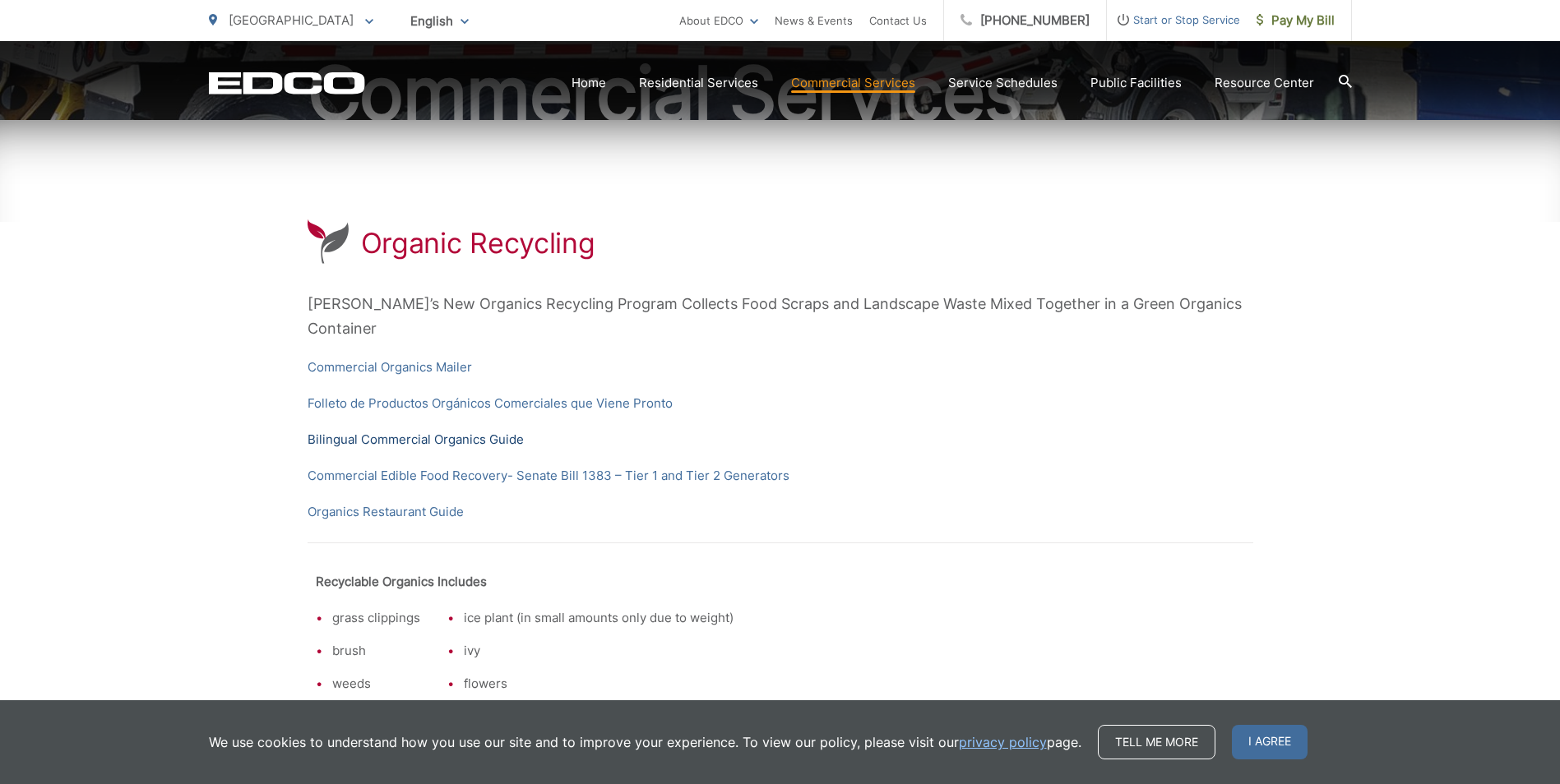
scroll to position [247, 0]
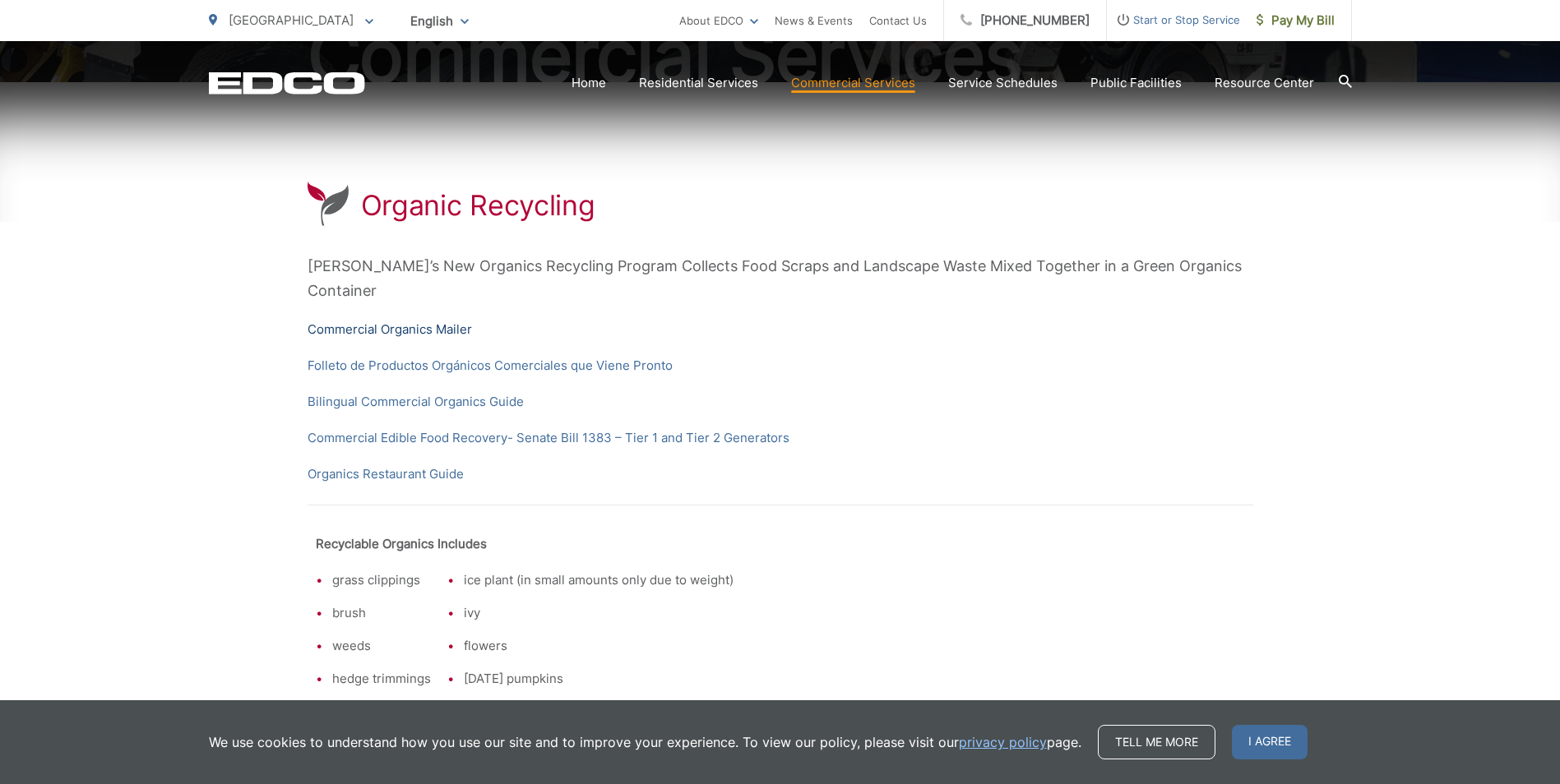
click at [370, 320] on link "Commercial Organics Mailer" at bounding box center [390, 330] width 165 height 20
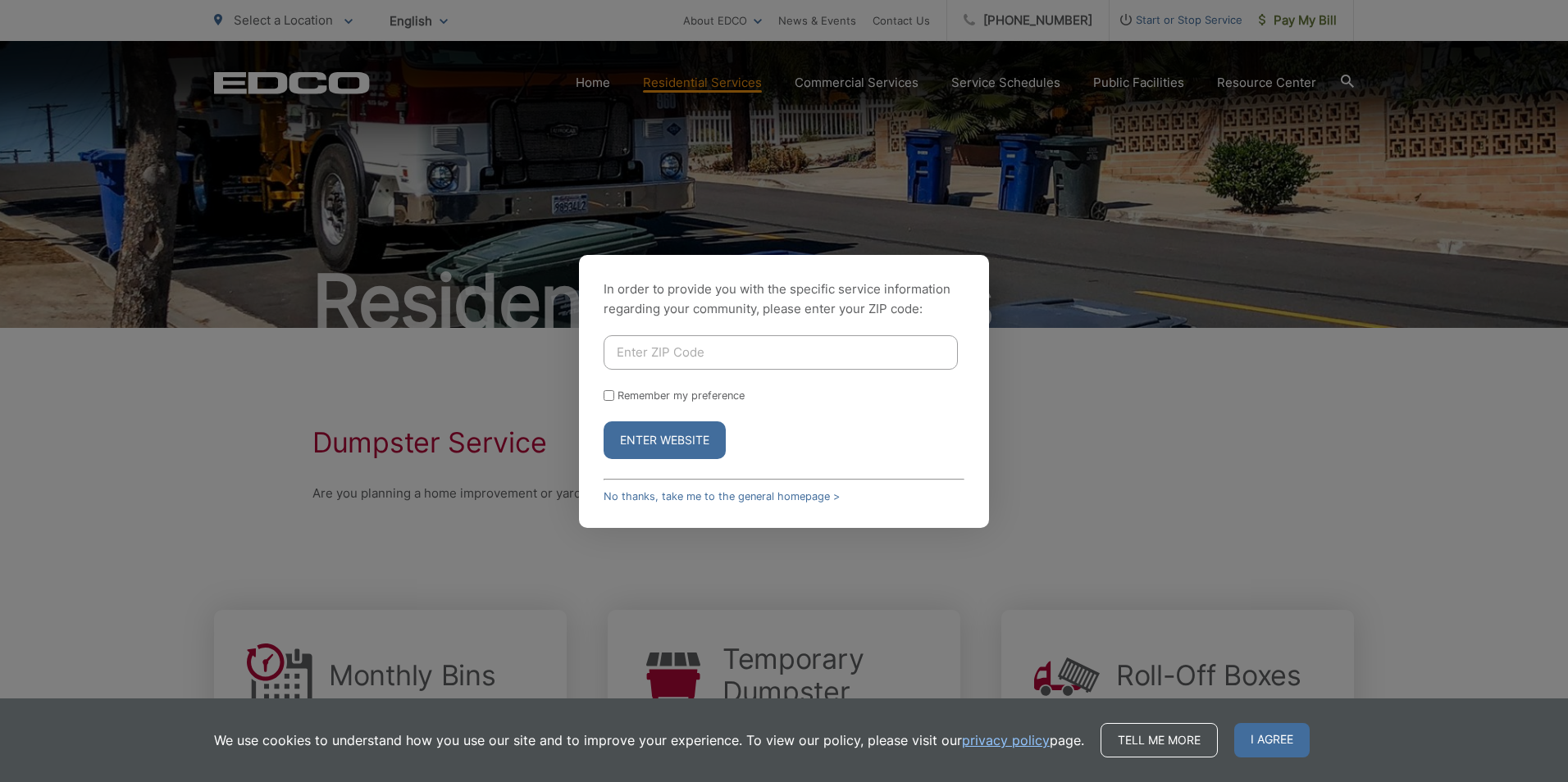
click at [701, 330] on div "In order to provide you with the specific service information regarding your co…" at bounding box center [784, 391] width 410 height 273
click at [716, 349] on input "Enter ZIP Code" at bounding box center [781, 352] width 354 height 34
type input "92021"
click at [604, 421] on button "Enter Website" at bounding box center [665, 439] width 123 height 38
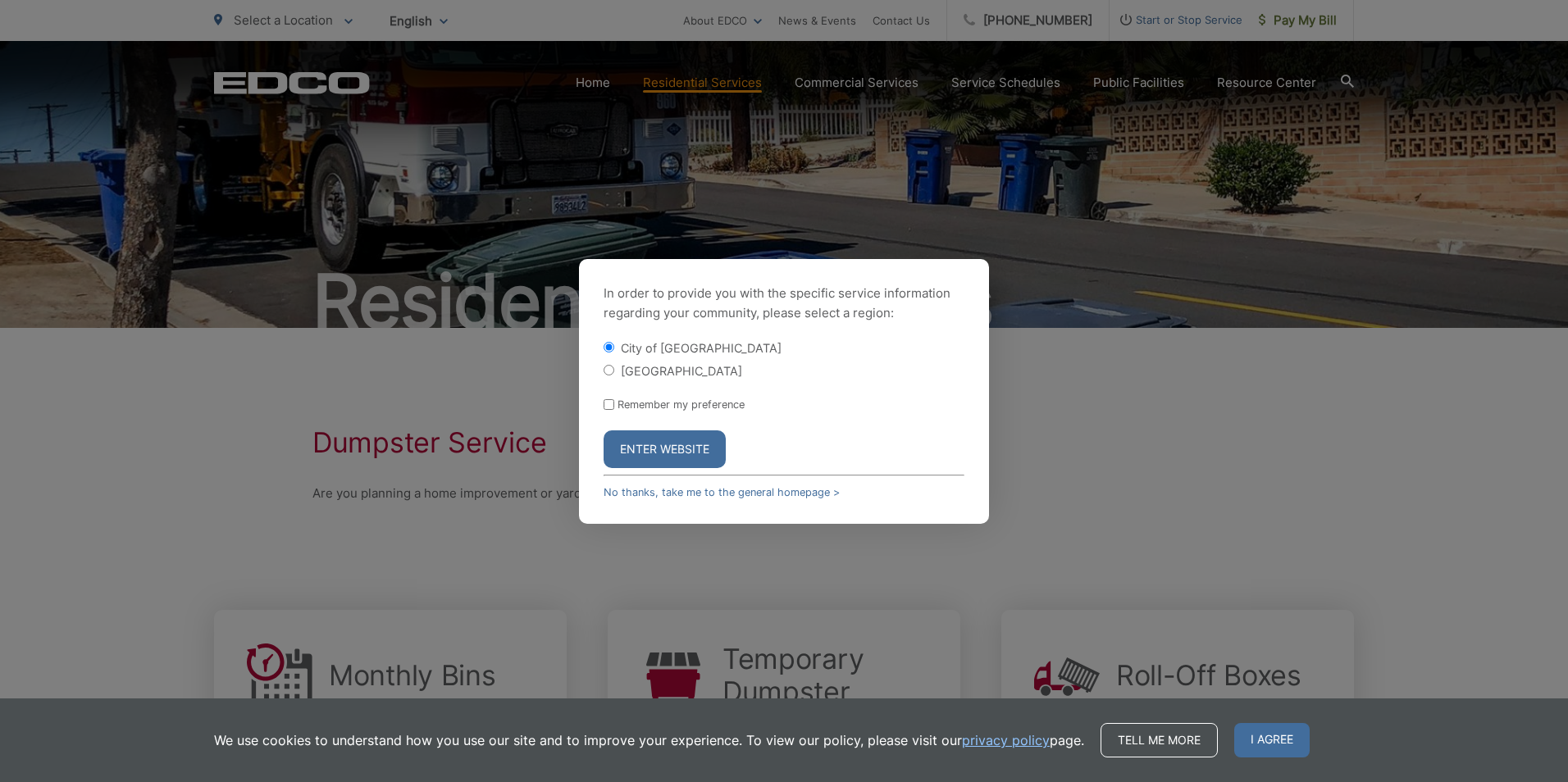
click at [694, 363] on div "[GEOGRAPHIC_DATA]" at bounding box center [784, 371] width 361 height 17
click at [696, 371] on label "[GEOGRAPHIC_DATA]" at bounding box center [681, 371] width 122 height 14
click at [615, 371] on input "[GEOGRAPHIC_DATA]" at bounding box center [609, 370] width 11 height 11
radio input "true"
click at [698, 436] on button "Enter Website" at bounding box center [665, 449] width 123 height 38
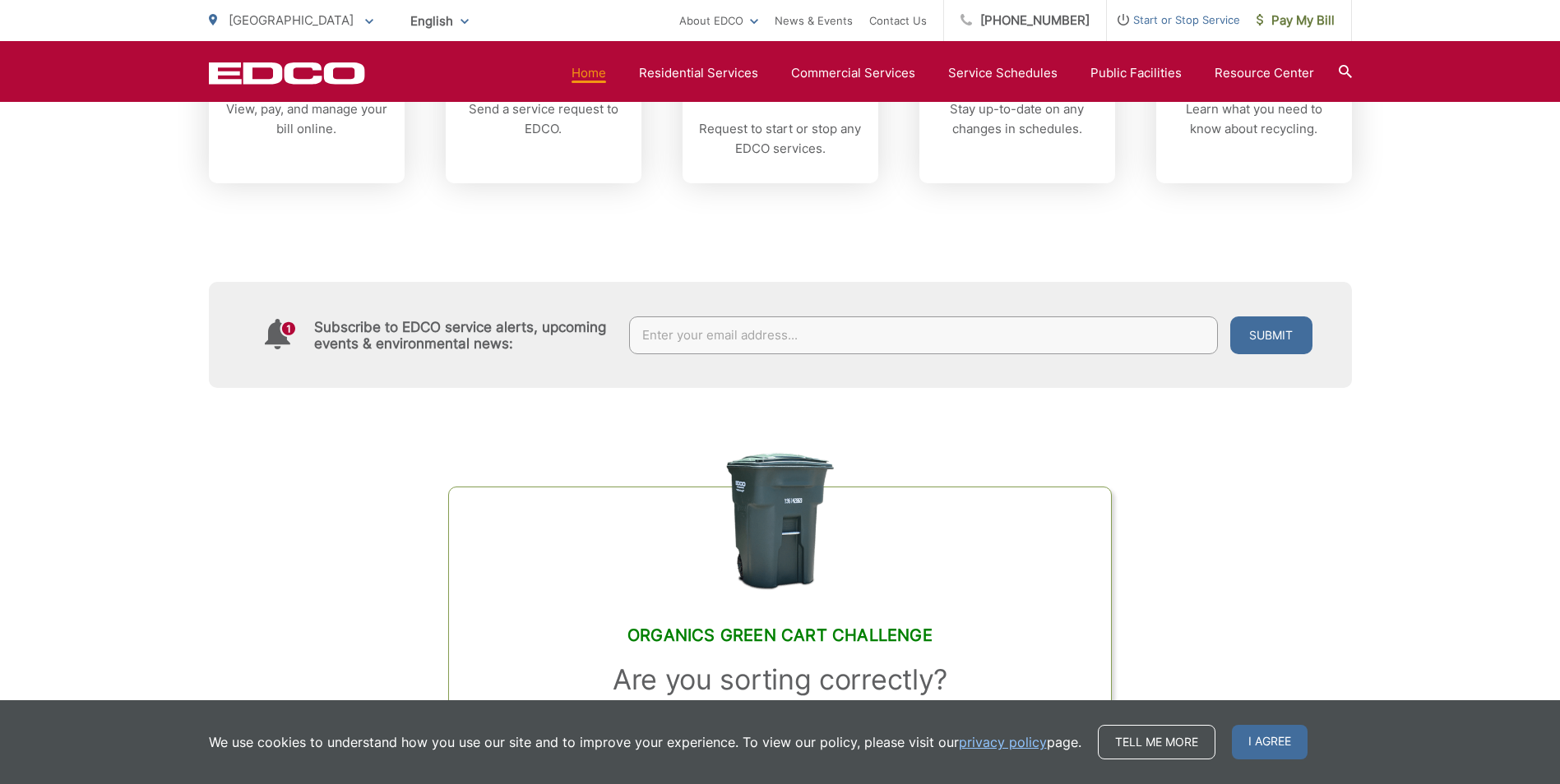
scroll to position [520, 0]
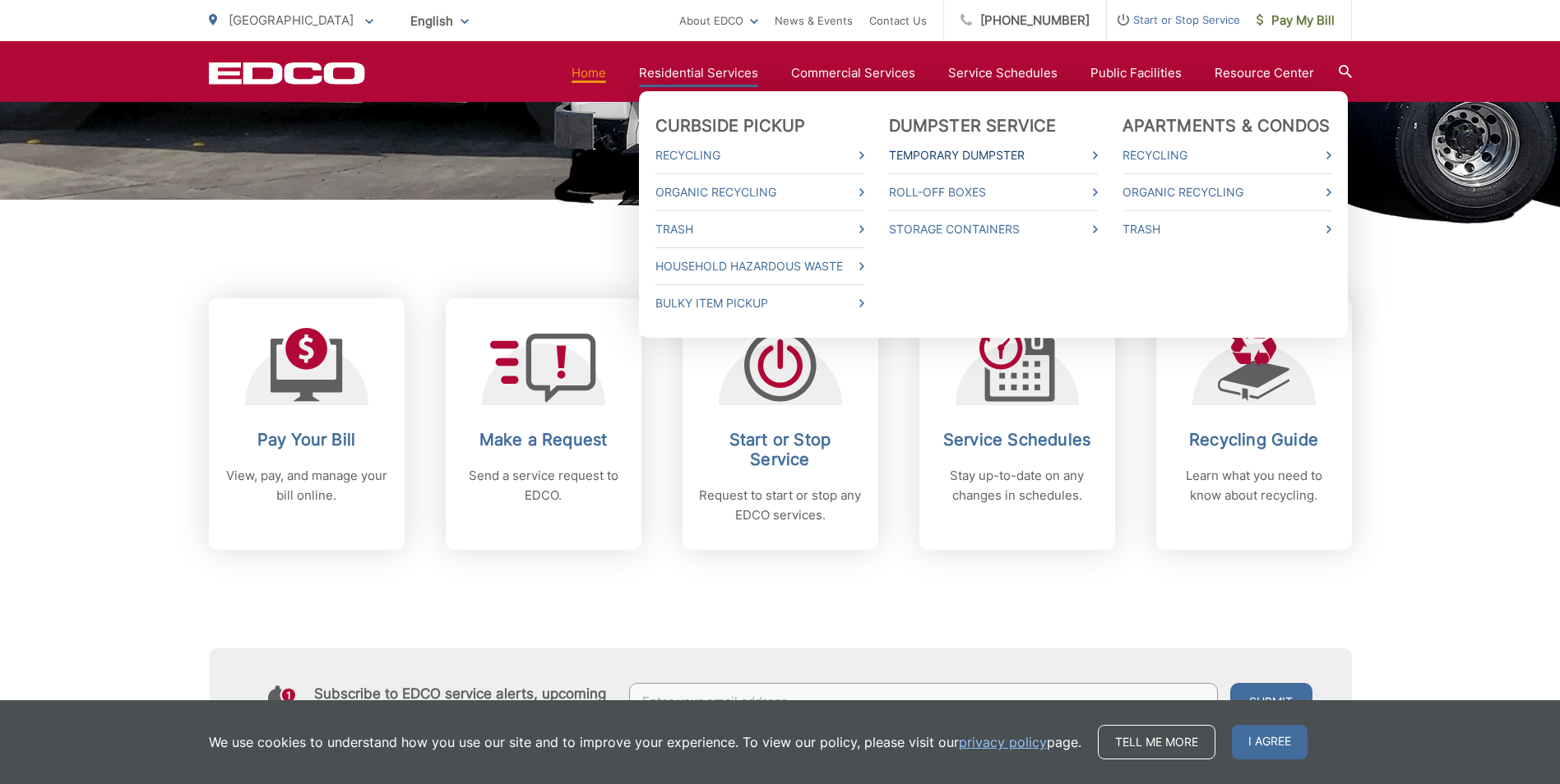
click at [1098, 160] on span at bounding box center [1095, 155] width 5 height 20
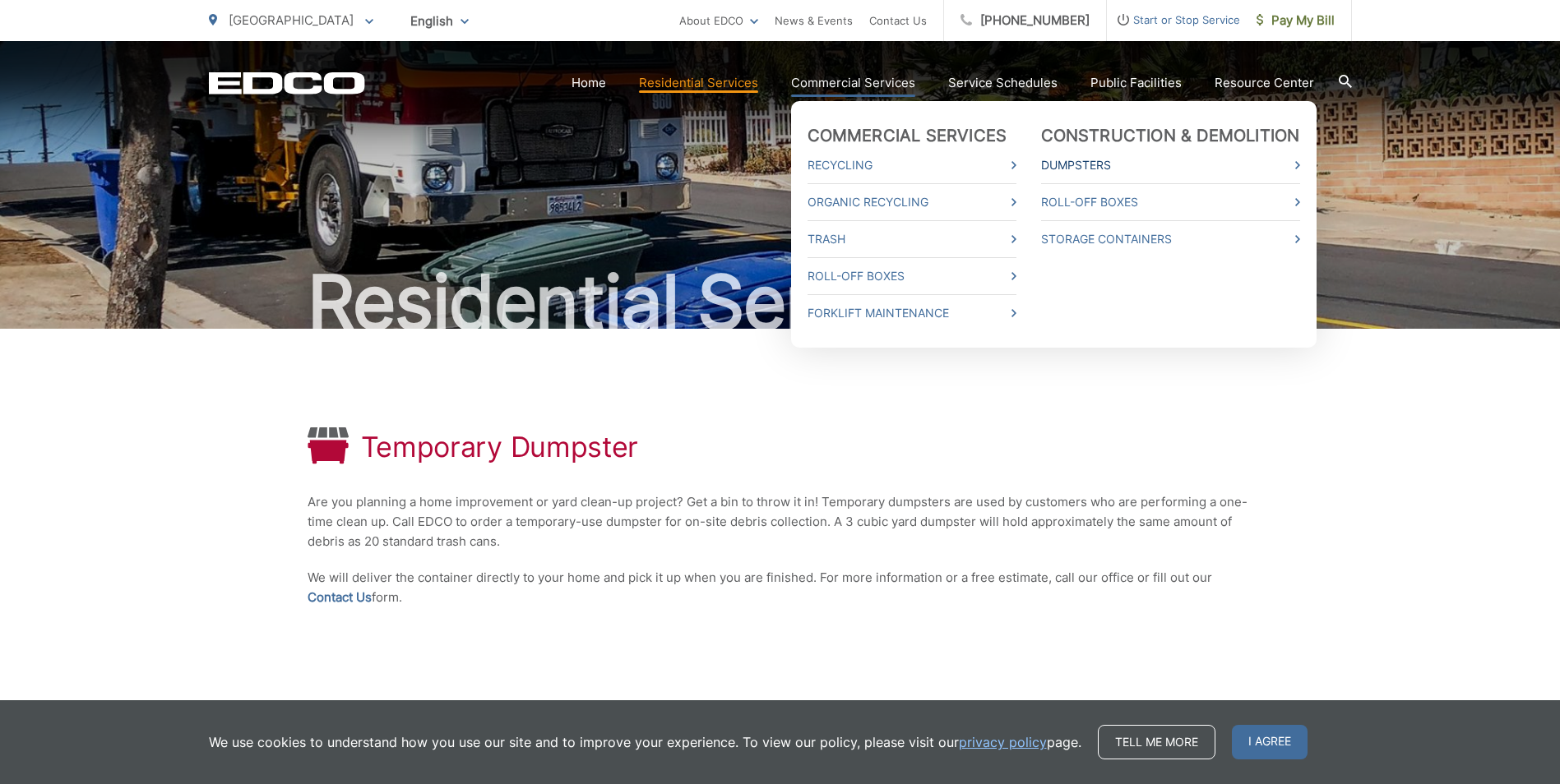
click at [1108, 165] on link "Dumpsters" at bounding box center [1170, 165] width 259 height 20
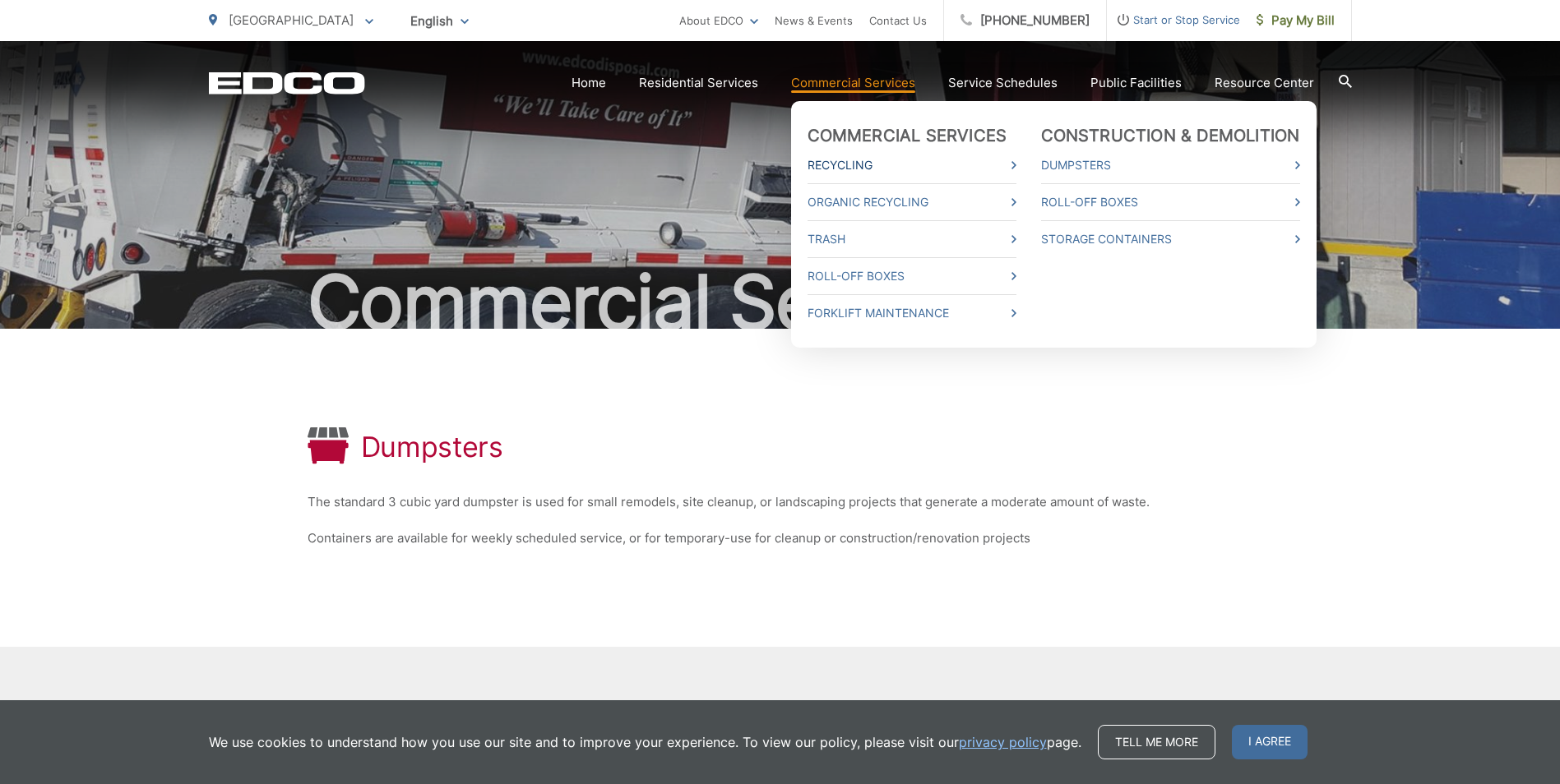
click at [936, 170] on link "Recycling" at bounding box center [912, 165] width 209 height 20
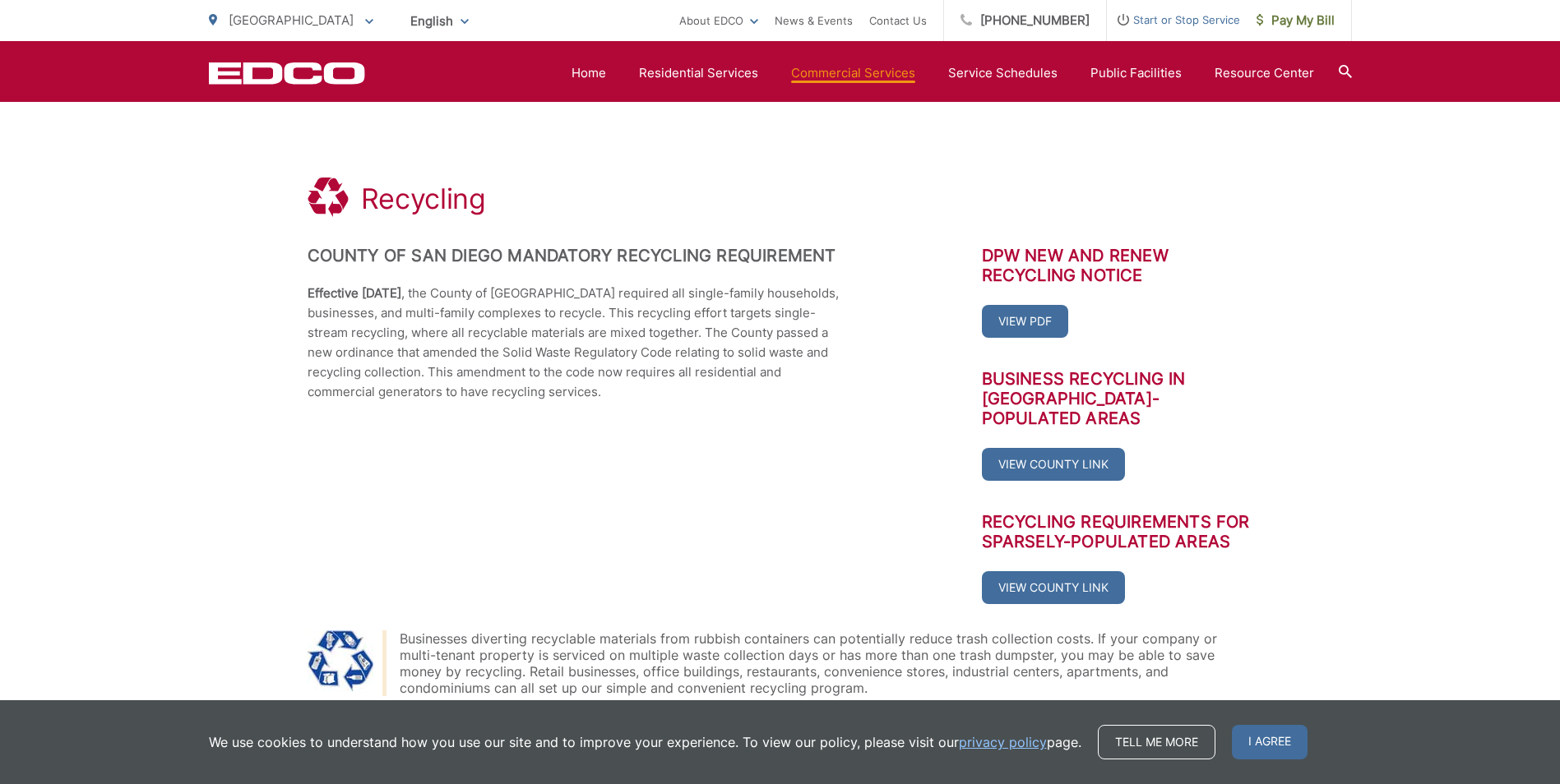
scroll to position [82, 0]
